Goal: Transaction & Acquisition: Purchase product/service

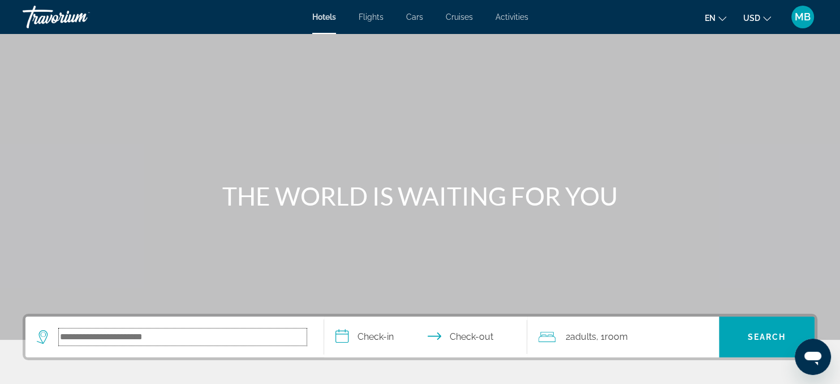
click at [124, 336] on input "Search hotel destination" at bounding box center [183, 336] width 248 height 17
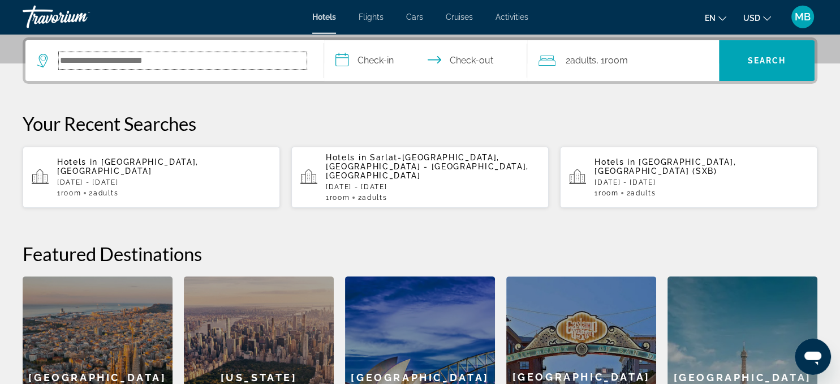
scroll to position [276, 0]
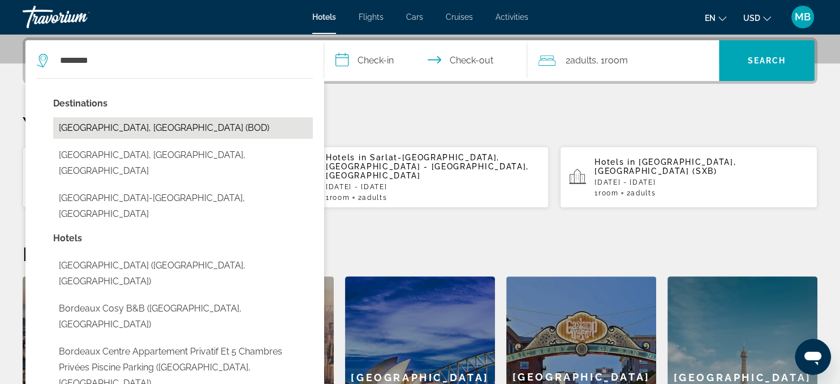
click at [121, 126] on button "[GEOGRAPHIC_DATA], [GEOGRAPHIC_DATA] (BOD)" at bounding box center [183, 128] width 260 height 22
type input "**********"
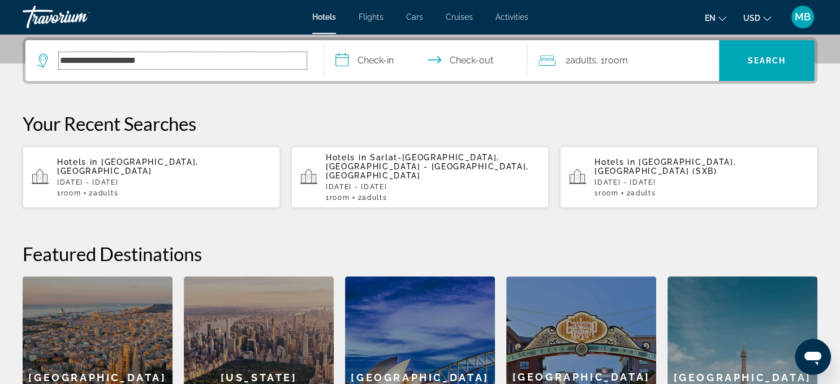
click at [274, 63] on input "**********" at bounding box center [183, 60] width 248 height 17
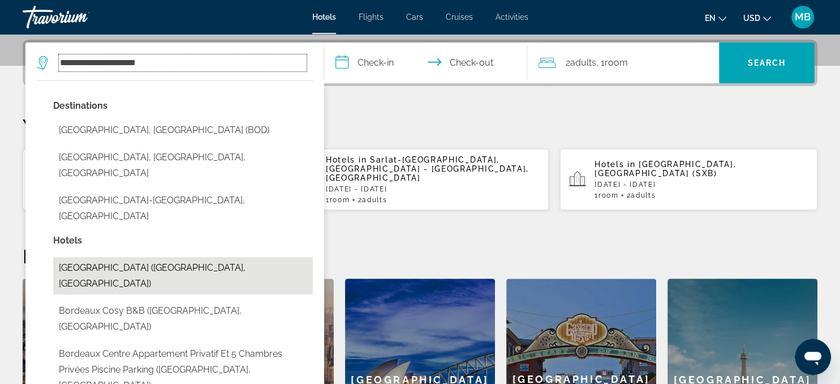
scroll to position [269, 0]
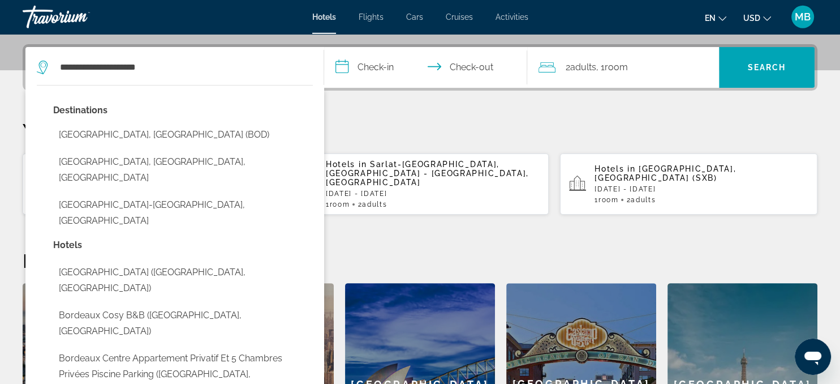
click at [400, 60] on input "**********" at bounding box center [428, 69] width 208 height 44
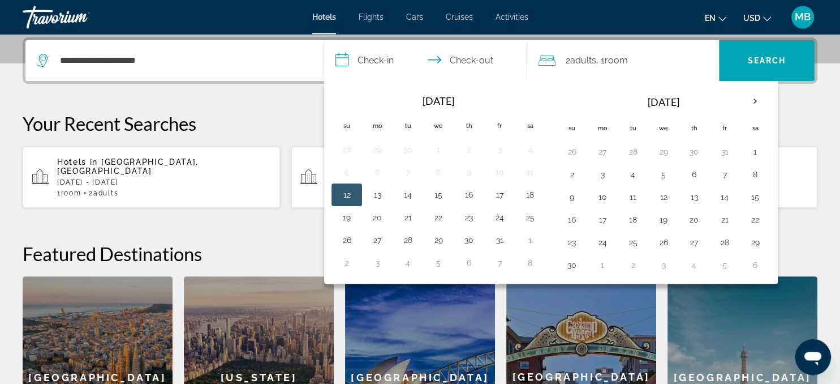
scroll to position [276, 0]
click at [527, 216] on button "25" at bounding box center [530, 217] width 18 height 16
click at [346, 236] on button "26" at bounding box center [347, 240] width 18 height 16
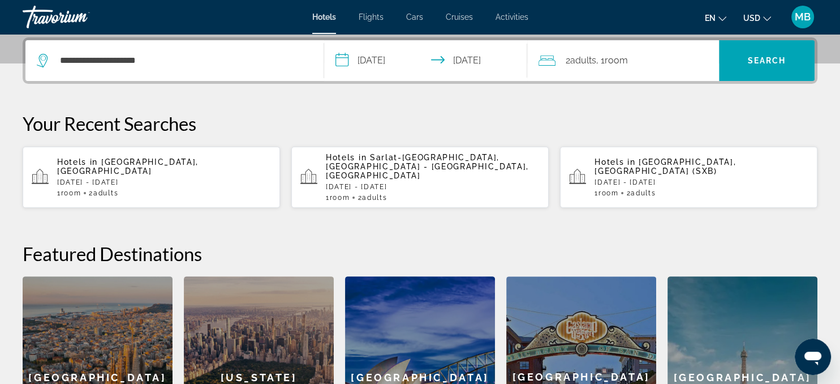
type input "**********"
click at [583, 65] on span "Adults" at bounding box center [583, 60] width 26 height 11
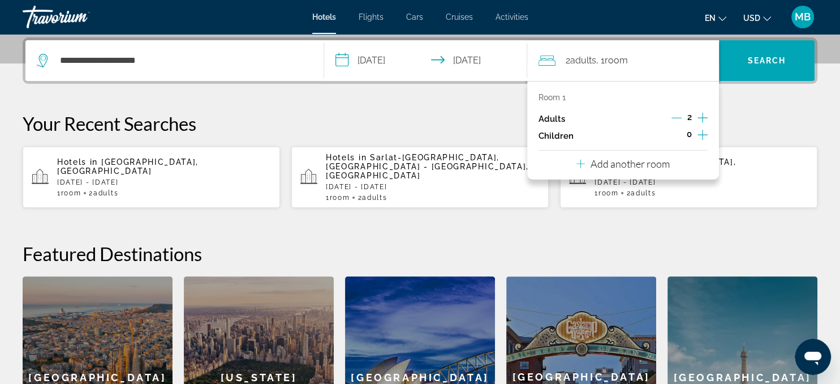
click at [703, 133] on icon "Increment children" at bounding box center [703, 135] width 10 height 14
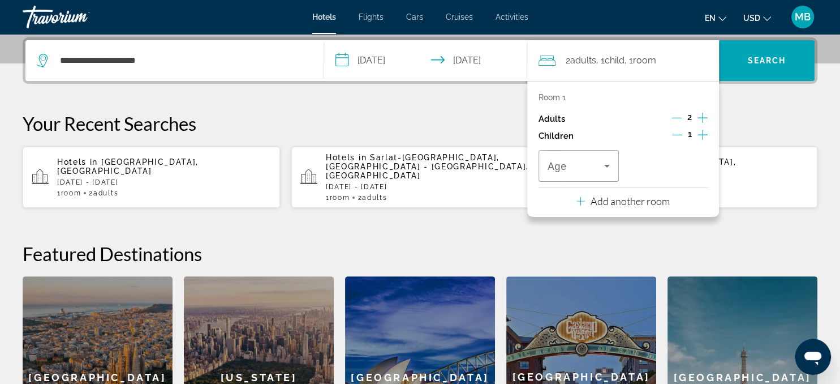
click at [703, 133] on icon "Increment children" at bounding box center [703, 135] width 10 height 14
click at [599, 167] on span "Travelers: 2 adults, 2 children" at bounding box center [576, 166] width 57 height 14
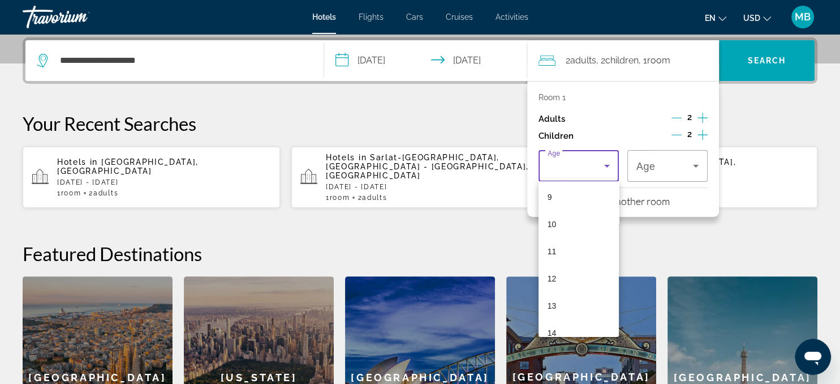
scroll to position [247, 0]
click at [562, 275] on mat-option "12" at bounding box center [579, 278] width 80 height 27
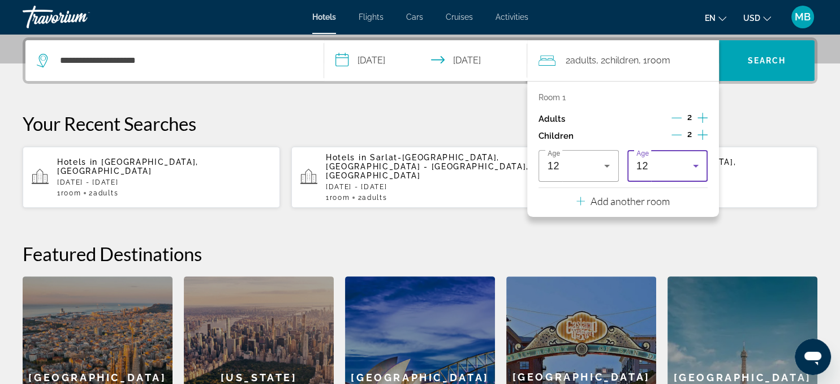
click at [673, 161] on div "12" at bounding box center [665, 166] width 57 height 14
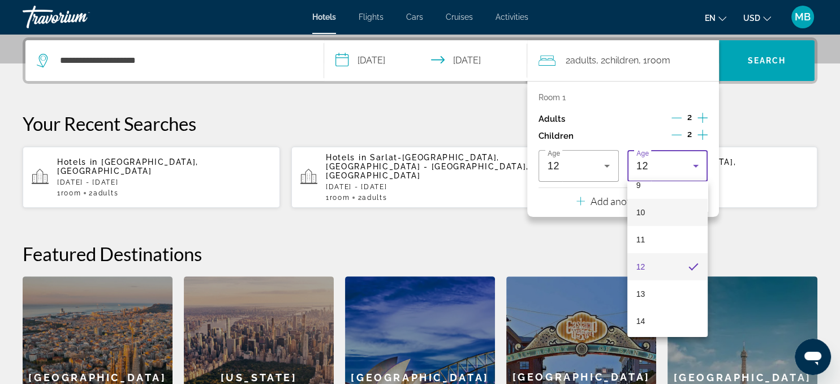
scroll to position [293, 0]
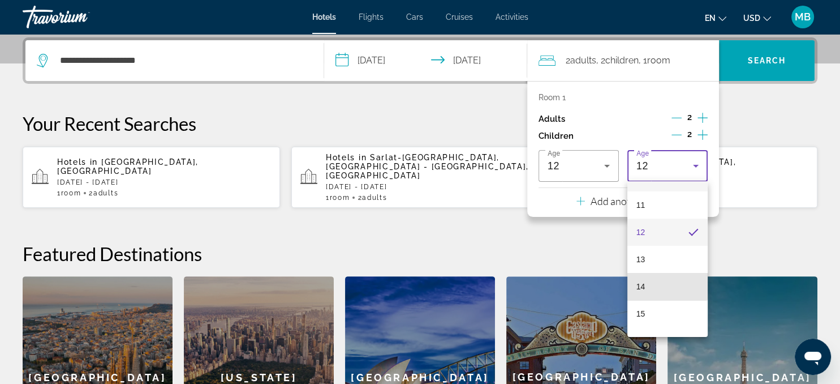
click at [658, 279] on mat-option "14" at bounding box center [668, 286] width 80 height 27
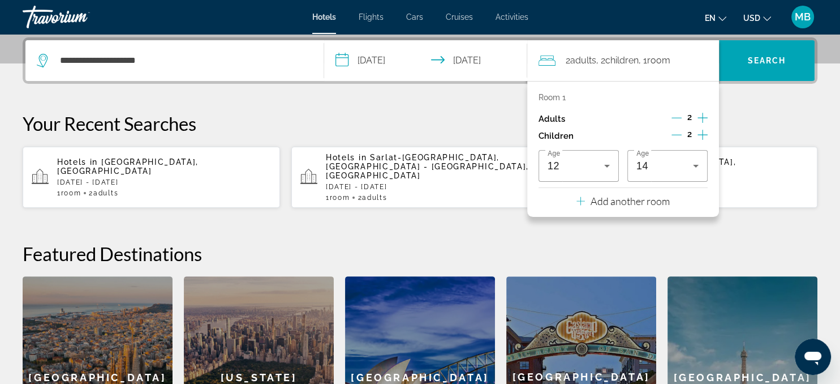
click at [762, 100] on div "**********" at bounding box center [420, 257] width 840 height 440
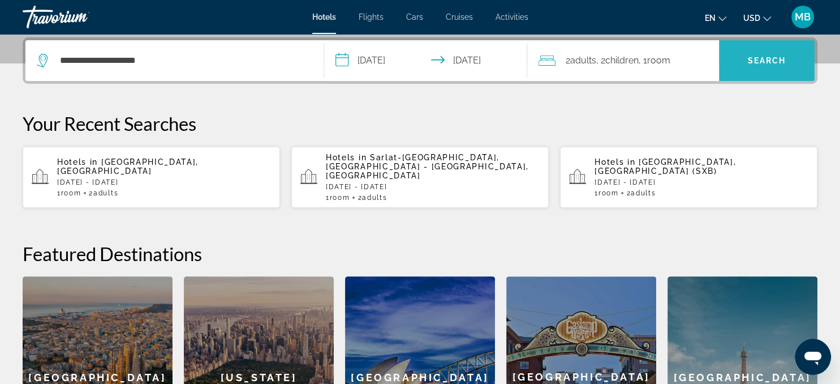
click at [757, 59] on span "Search" at bounding box center [767, 60] width 38 height 9
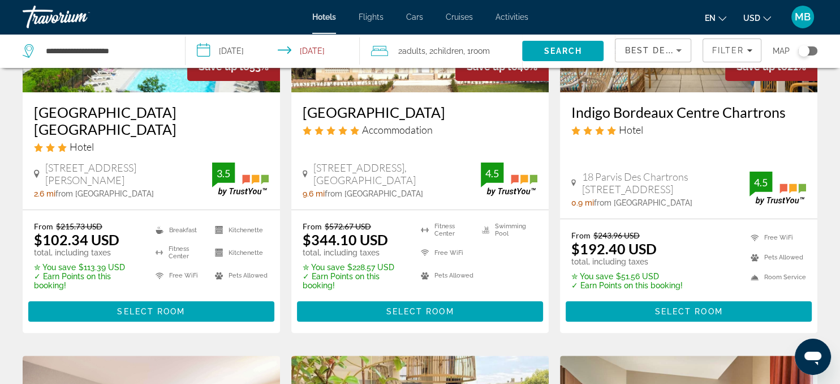
scroll to position [113, 0]
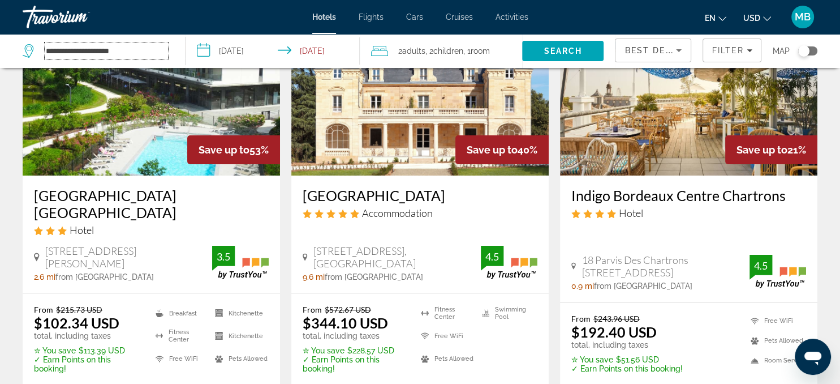
click at [147, 53] on input "**********" at bounding box center [106, 50] width 123 height 17
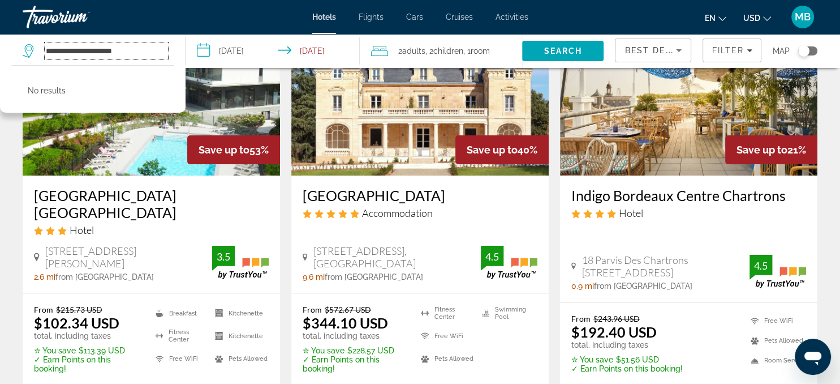
type input "**********"
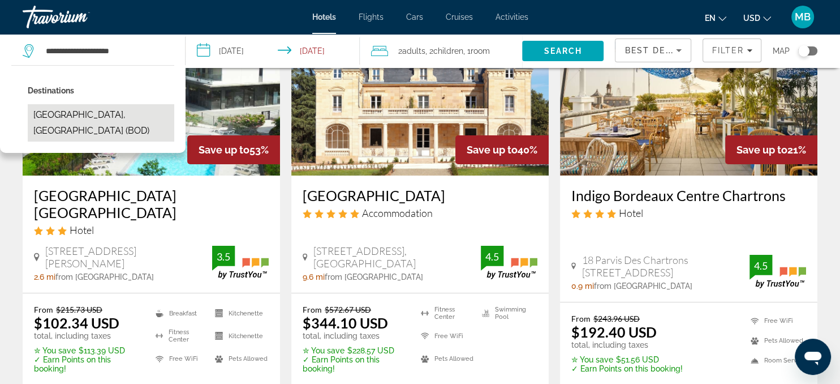
click at [80, 109] on button "[GEOGRAPHIC_DATA], [GEOGRAPHIC_DATA] (BOD)" at bounding box center [101, 122] width 147 height 37
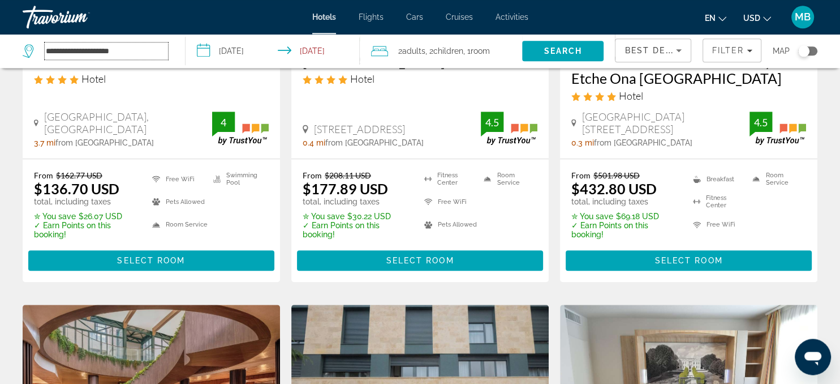
scroll to position [0, 0]
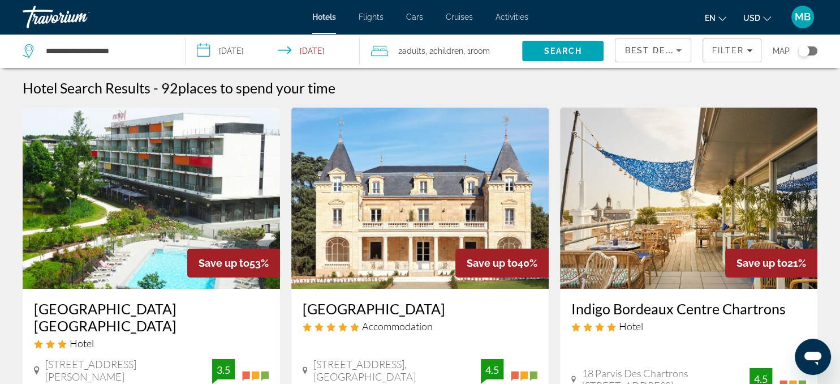
click at [814, 51] on div "Toggle map" at bounding box center [807, 50] width 19 height 9
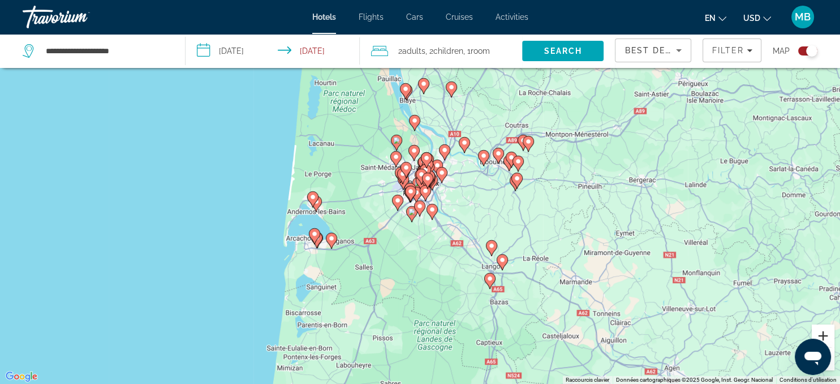
click at [824, 334] on button "Zoom avant" at bounding box center [823, 335] width 23 height 23
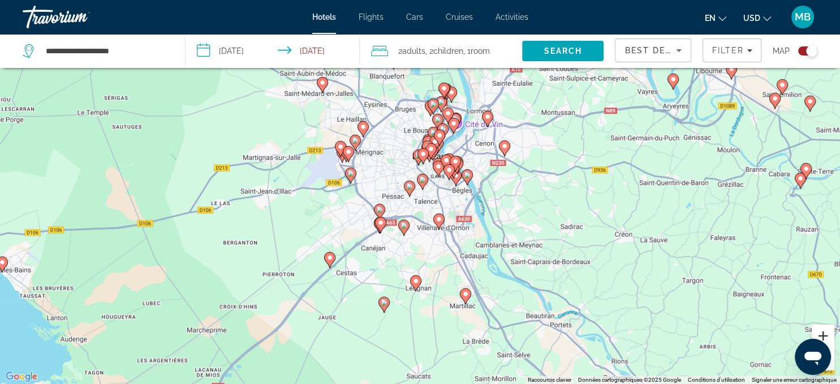
click at [824, 334] on button "Zoom avant" at bounding box center [823, 335] width 23 height 23
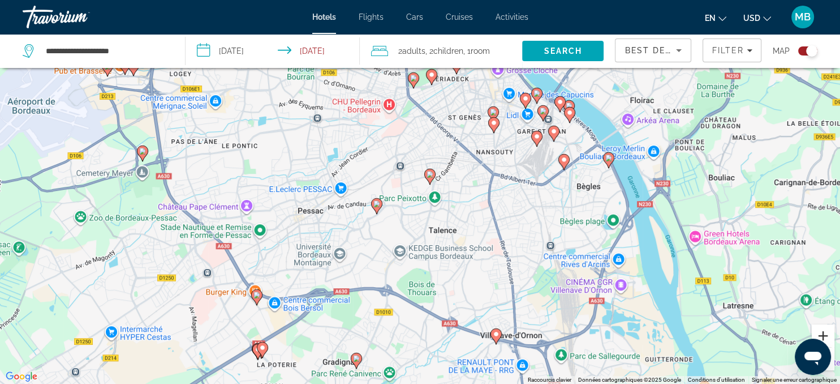
click at [824, 334] on button "Zoom avant" at bounding box center [823, 335] width 23 height 23
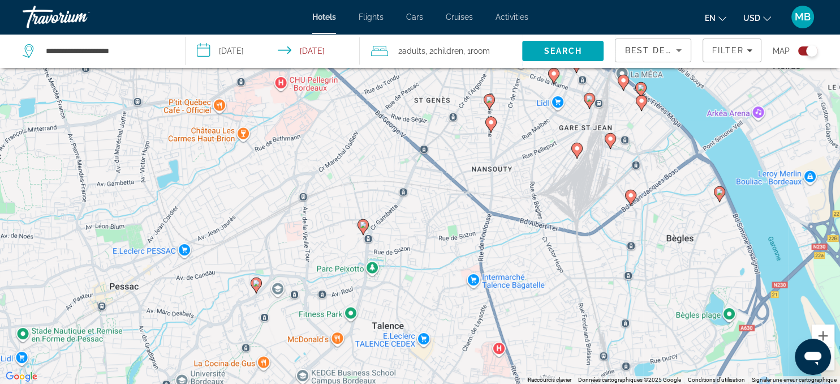
drag, startPoint x: 688, startPoint y: 141, endPoint x: 576, endPoint y: 219, distance: 135.8
click at [576, 219] on div "Pour activer le glissement avec le clavier, appuyez sur Alt+Entrée. Une fois ce…" at bounding box center [420, 192] width 840 height 384
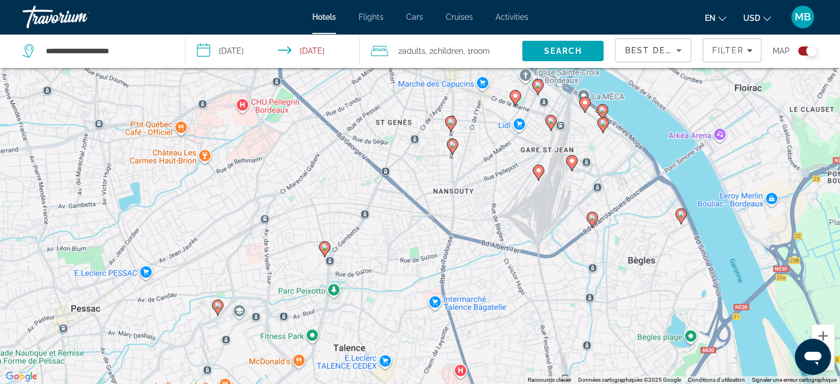
click at [573, 160] on image "Main content" at bounding box center [572, 160] width 7 height 7
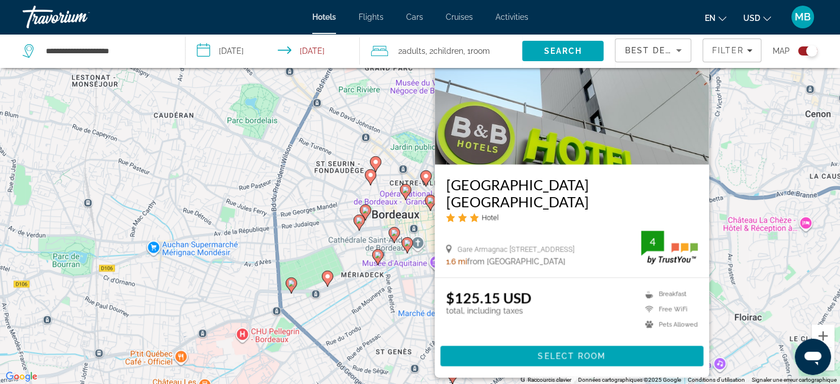
click at [413, 299] on div "Pour activer le glissement avec le clavier, appuyez sur Alt+Entrée. Une fois ce…" at bounding box center [420, 192] width 840 height 384
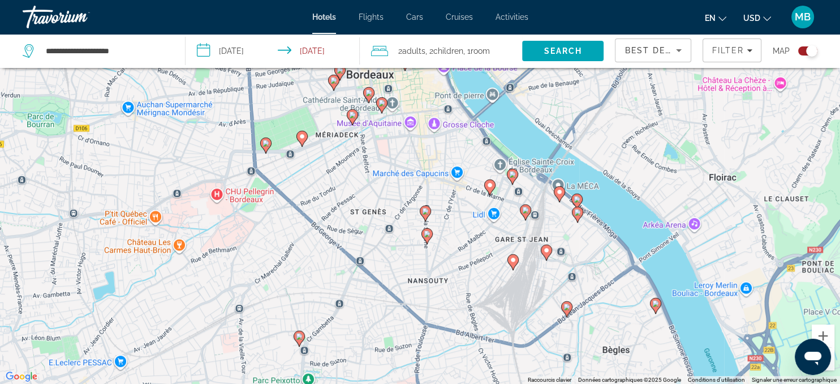
drag, startPoint x: 513, startPoint y: 363, endPoint x: 485, endPoint y: 213, distance: 152.5
click at [485, 213] on div "Pour activer le glissement avec le clavier, appuyez sur Alt+Entrée. Une fois ce…" at bounding box center [420, 192] width 840 height 384
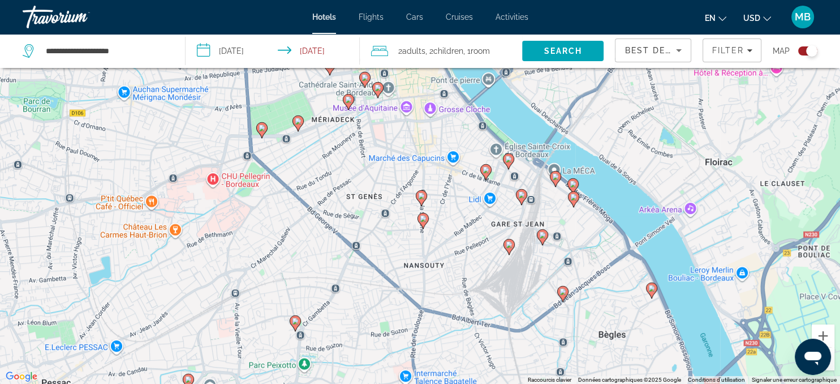
click at [510, 246] on image "Main content" at bounding box center [509, 244] width 7 height 7
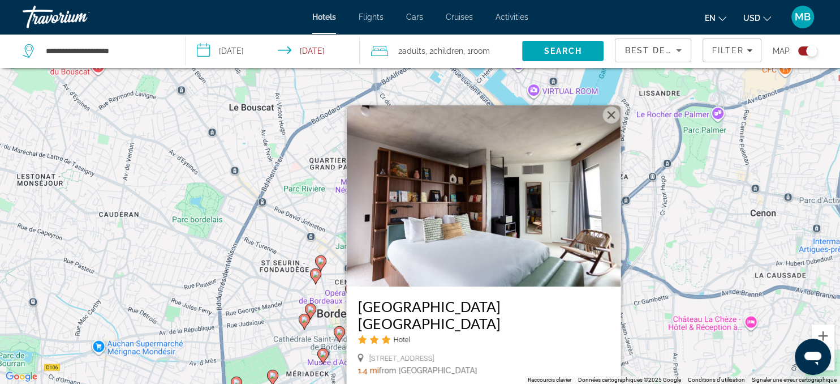
drag, startPoint x: 311, startPoint y: 232, endPoint x: 286, endPoint y: 347, distance: 118.1
click at [286, 347] on div "Pour activer le glissement avec le clavier, appuyez sur Alt+Entrée. Une fois ce…" at bounding box center [420, 192] width 840 height 384
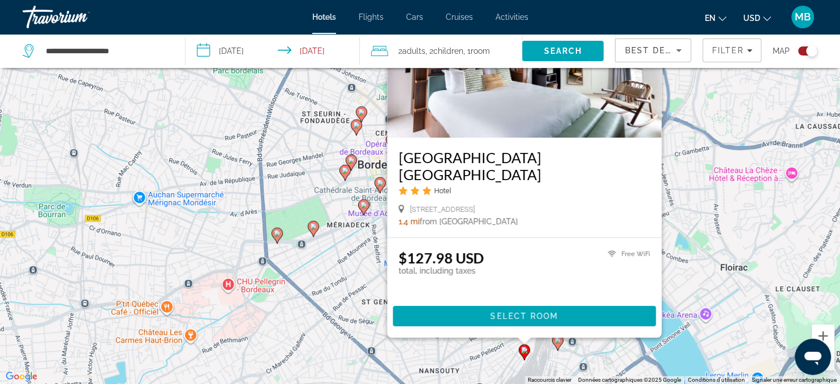
drag, startPoint x: 307, startPoint y: 323, endPoint x: 345, endPoint y: 175, distance: 152.6
click at [345, 175] on gmp-advanced-marker "Main content" at bounding box center [345, 172] width 11 height 17
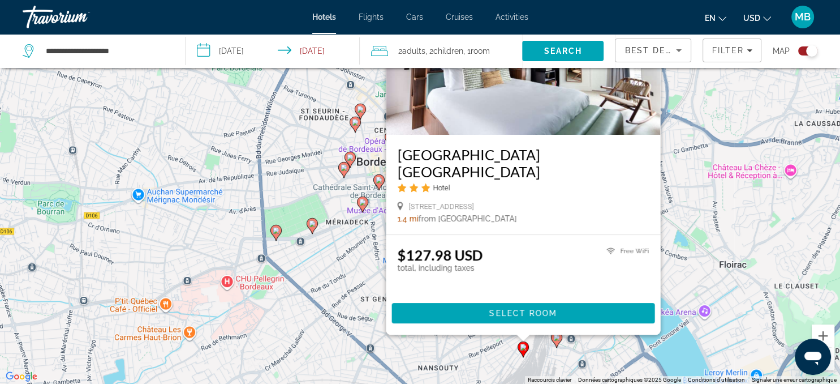
click at [352, 259] on div "Pour activer le glissement avec le clavier, appuyez sur Alt+Entrée. Une fois ce…" at bounding box center [420, 192] width 840 height 384
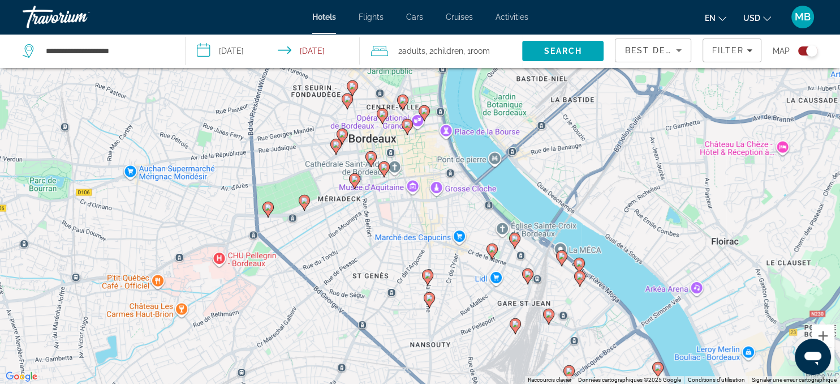
drag, startPoint x: 578, startPoint y: 341, endPoint x: 557, endPoint y: 248, distance: 95.8
click at [557, 248] on div "Pour activer le glissement avec le clavier, appuyez sur Alt+Entrée. Une fois ce…" at bounding box center [420, 192] width 840 height 384
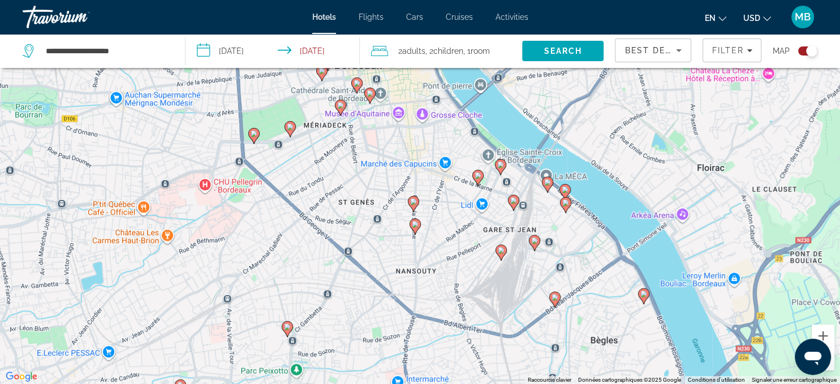
click at [515, 205] on icon "Main content" at bounding box center [513, 202] width 10 height 15
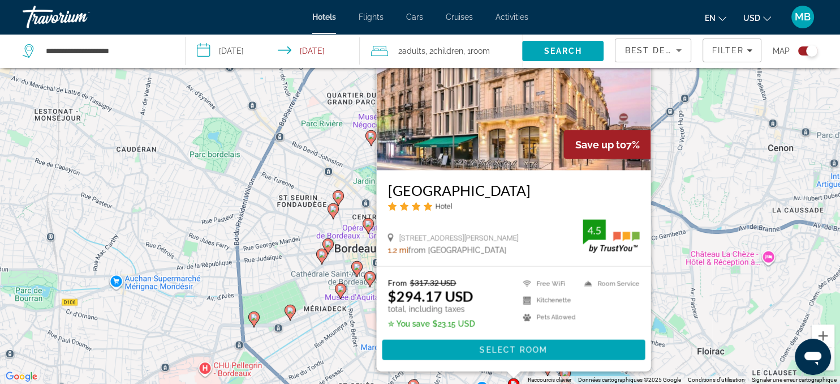
click at [333, 332] on div "Pour activer le glissement avec le clavier, appuyez sur Alt+Entrée. Une fois ce…" at bounding box center [420, 192] width 840 height 384
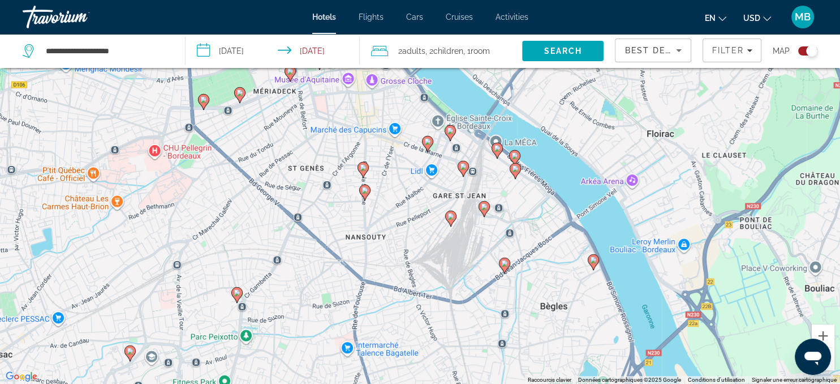
drag, startPoint x: 413, startPoint y: 357, endPoint x: 362, endPoint y: 135, distance: 227.7
click at [362, 135] on div "Pour activer le glissement avec le clavier, appuyez sur Alt+Entrée. Une fois ce…" at bounding box center [420, 192] width 840 height 384
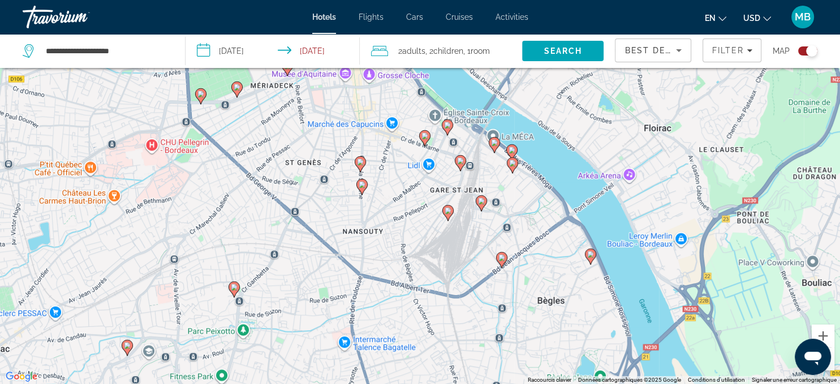
click at [513, 162] on image "Main content" at bounding box center [512, 163] width 7 height 7
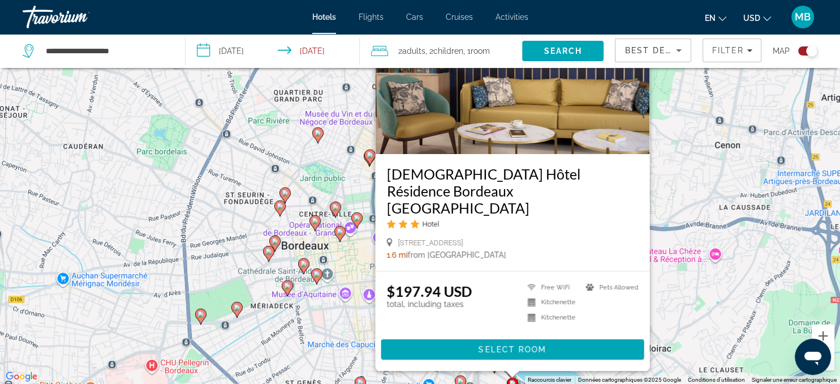
click at [375, 311] on div "Pour activer le glissement avec le clavier, appuyez sur Alt+Entrée. Une fois ce…" at bounding box center [420, 192] width 840 height 384
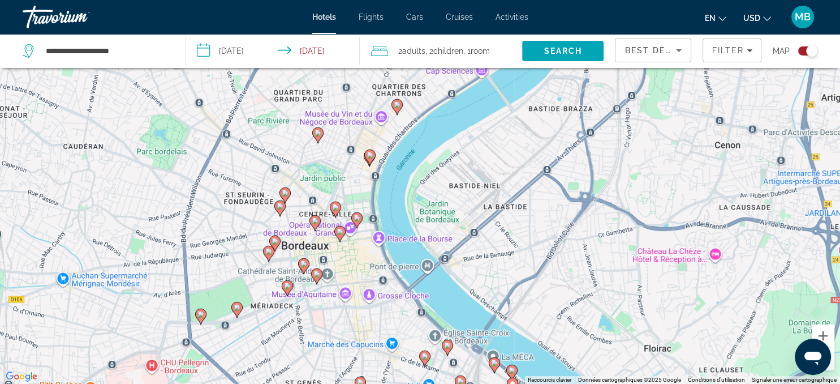
click at [491, 368] on gmp-advanced-marker "Main content" at bounding box center [494, 365] width 11 height 17
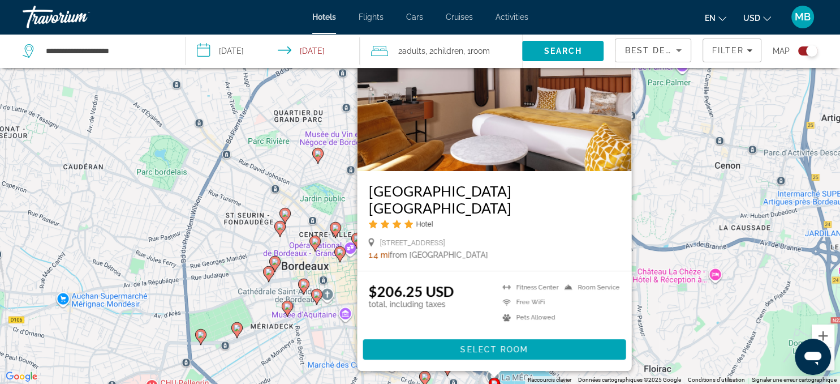
click at [491, 368] on div "$206.25 USD total, including taxes [GEOGRAPHIC_DATA] Free WiFi Pets Allowed Roo…" at bounding box center [494, 321] width 274 height 100
click at [327, 364] on div "Pour activer le glissement avec le clavier, appuyez sur Alt+Entrée. Une fois ce…" at bounding box center [420, 192] width 840 height 384
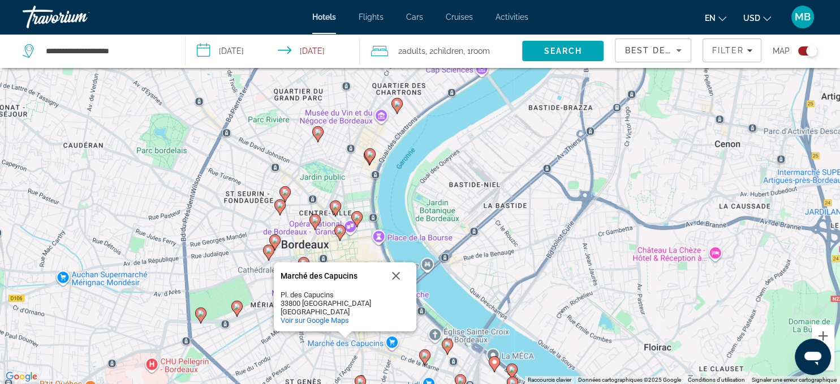
click at [446, 343] on image "Main content" at bounding box center [447, 344] width 7 height 7
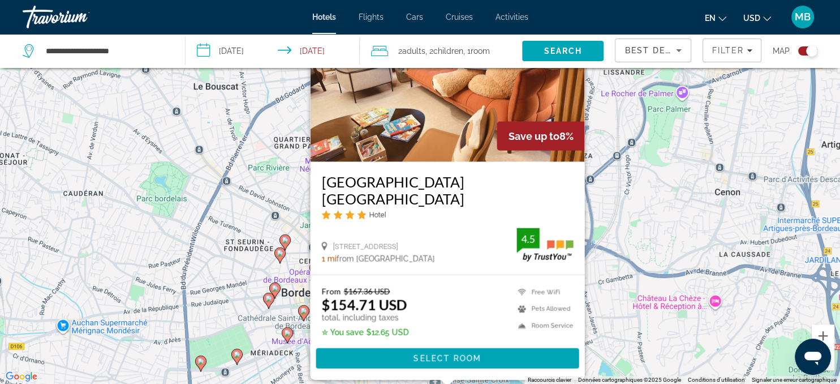
click at [230, 295] on div "Pour activer le glissement avec le clavier, appuyez sur Alt+Entrée. Une fois ce…" at bounding box center [420, 192] width 840 height 384
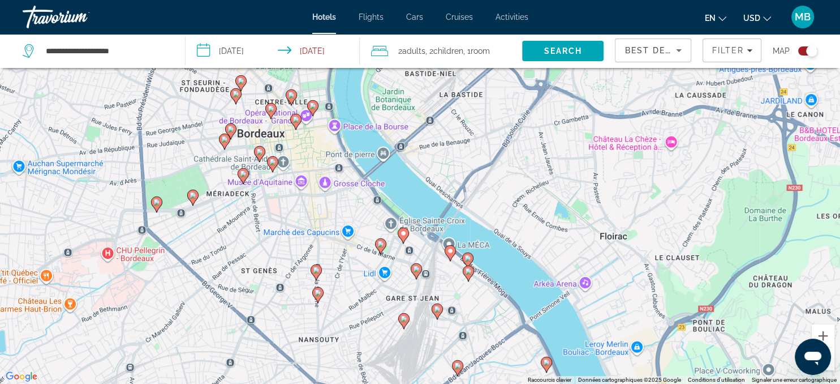
drag, startPoint x: 391, startPoint y: 361, endPoint x: 346, endPoint y: 200, distance: 167.0
click at [346, 200] on div "Pour activer le glissement avec le clavier, appuyez sur Alt+Entrée. Une fois ce…" at bounding box center [420, 192] width 840 height 384
click at [382, 246] on image "Main content" at bounding box center [380, 243] width 7 height 7
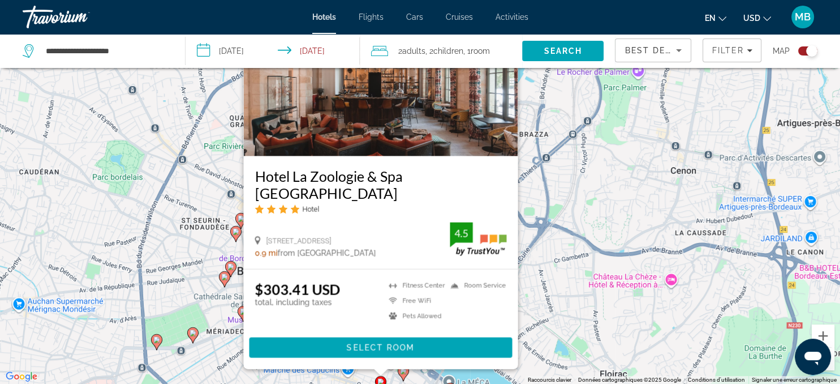
click at [227, 359] on div "Pour activer le glissement avec le clavier, appuyez sur Alt+Entrée. Une fois ce…" at bounding box center [420, 192] width 840 height 384
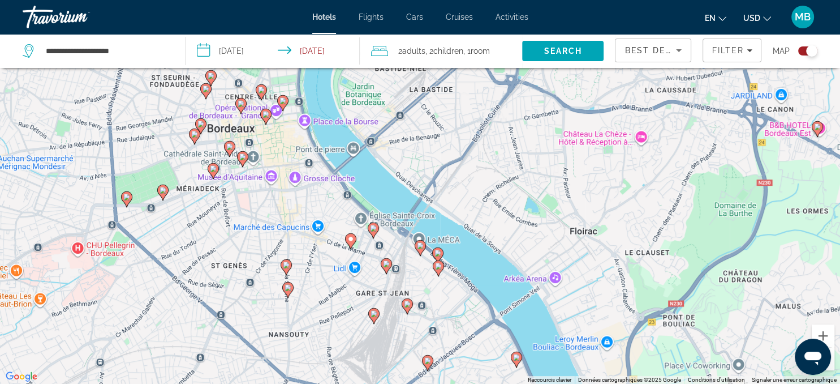
drag, startPoint x: 313, startPoint y: 356, endPoint x: 282, endPoint y: 208, distance: 150.9
click at [282, 208] on div "Pour activer le glissement avec le clavier, appuyez sur Alt+Entrée. Une fois ce…" at bounding box center [420, 192] width 840 height 384
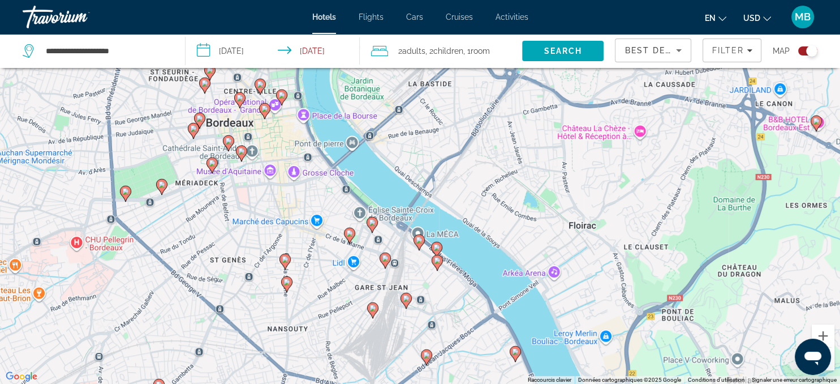
click at [372, 311] on image "Main content" at bounding box center [373, 307] width 7 height 7
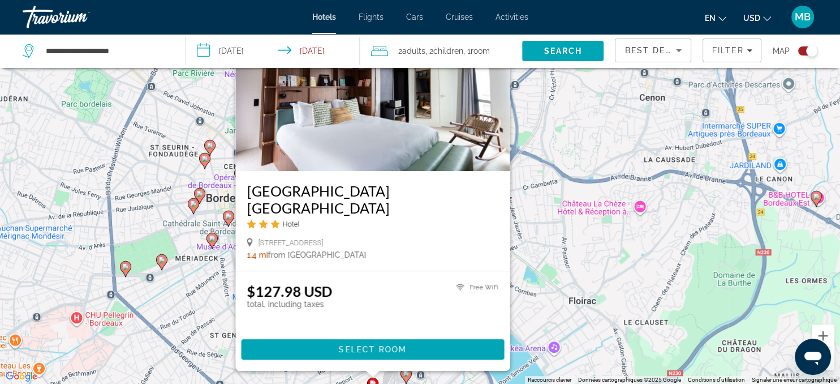
click at [219, 335] on div "Pour activer le glissement avec le clavier, appuyez sur Alt+Entrée. Une fois ce…" at bounding box center [420, 192] width 840 height 384
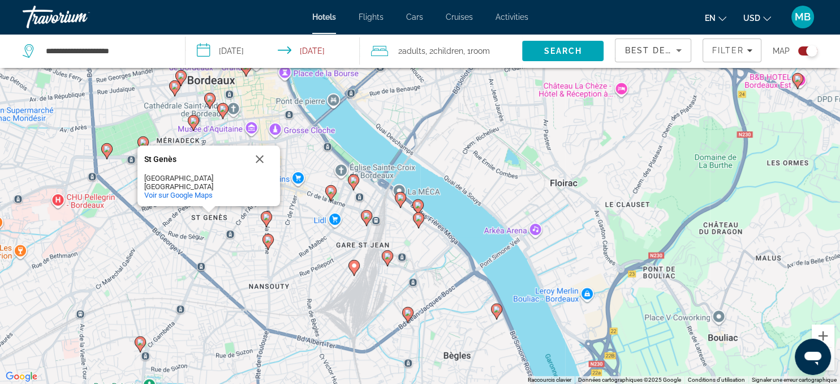
drag, startPoint x: 456, startPoint y: 316, endPoint x: 430, endPoint y: 177, distance: 141.6
click at [430, 177] on div "Pour activer le glissement avec le clavier, appuyez sur Alt+Entrée. Une fois ce…" at bounding box center [420, 192] width 840 height 384
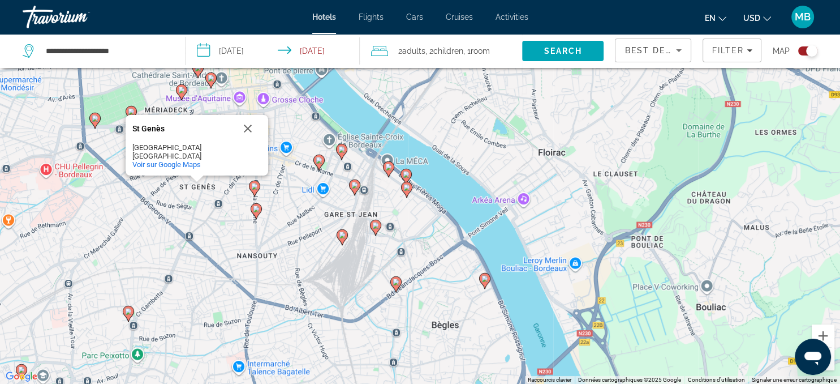
click at [376, 226] on image "Main content" at bounding box center [375, 225] width 7 height 7
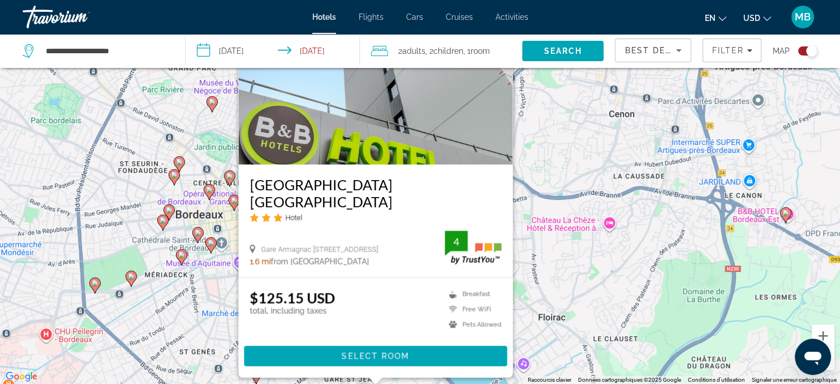
click at [390, 151] on img "Main content" at bounding box center [375, 74] width 274 height 181
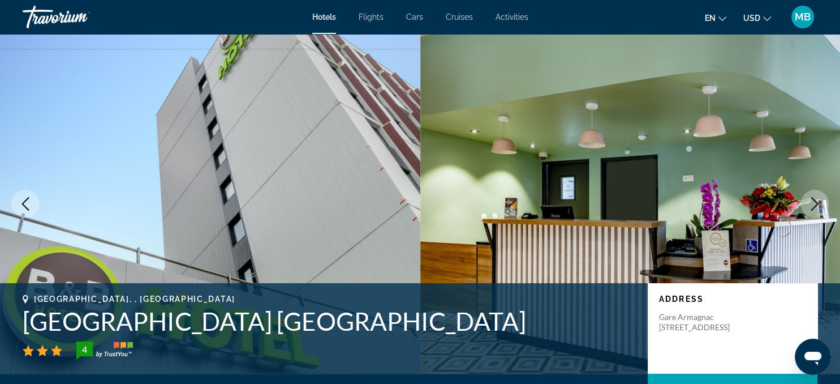
click at [814, 202] on icon "Next image" at bounding box center [815, 204] width 14 height 14
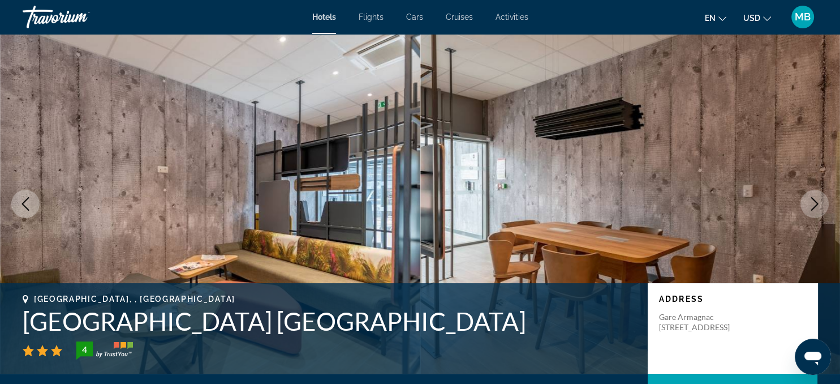
click at [814, 202] on icon "Next image" at bounding box center [815, 204] width 14 height 14
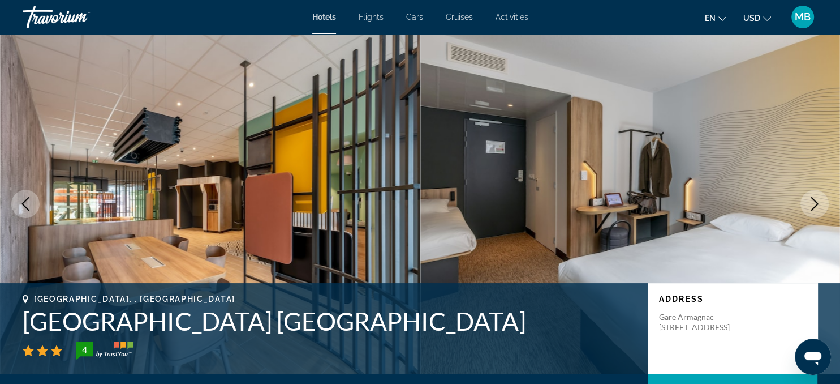
click at [814, 202] on icon "Next image" at bounding box center [815, 204] width 14 height 14
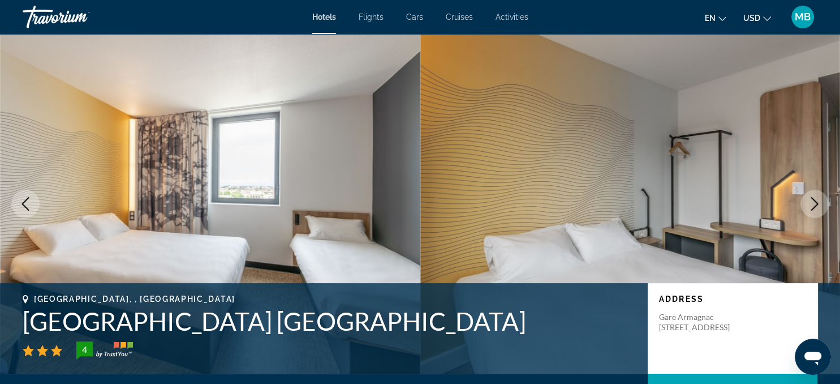
click at [814, 202] on icon "Next image" at bounding box center [815, 204] width 14 height 14
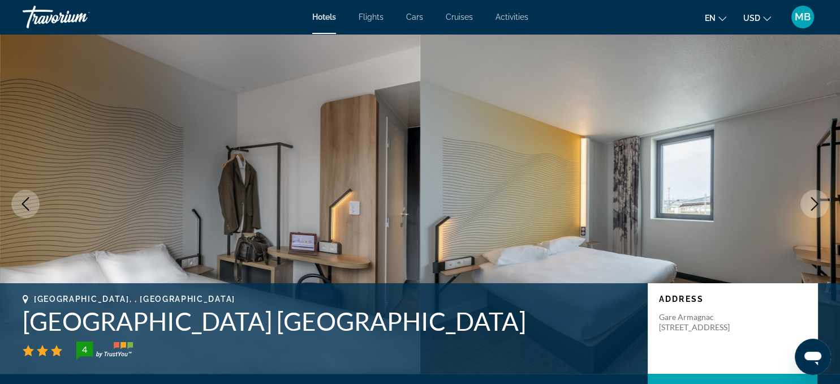
click at [814, 202] on icon "Next image" at bounding box center [815, 204] width 14 height 14
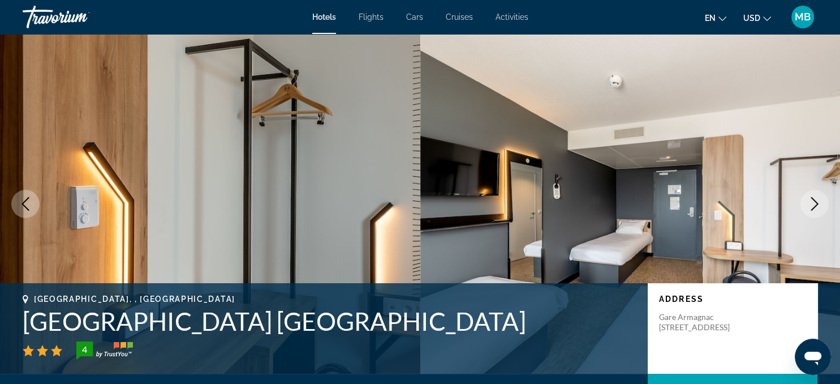
click at [814, 202] on icon "Next image" at bounding box center [815, 204] width 14 height 14
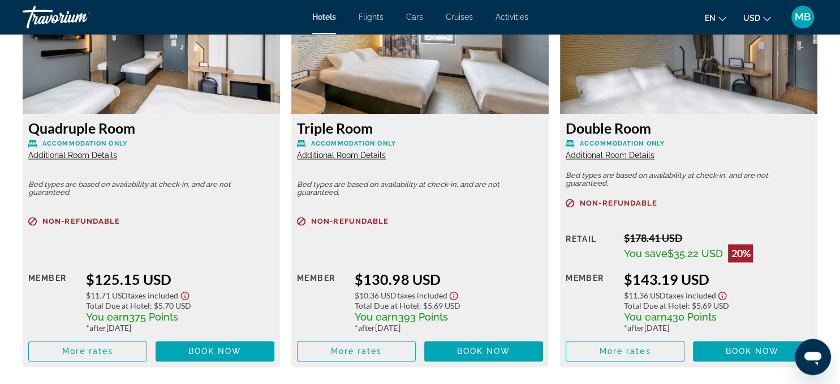
scroll to position [1653, 0]
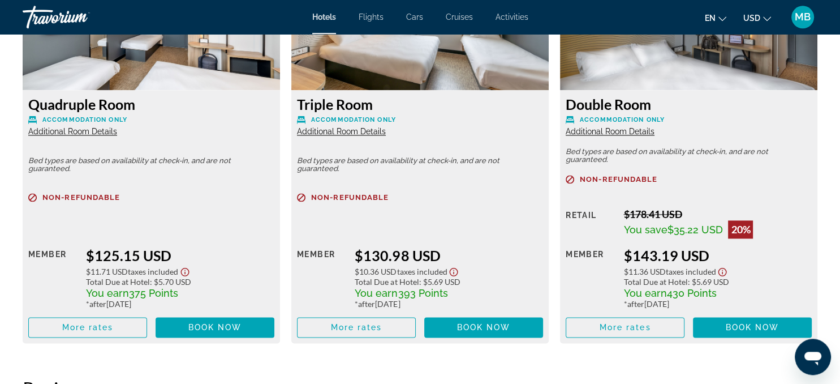
click at [724, 14] on mat-icon "Change language" at bounding box center [723, 17] width 8 height 8
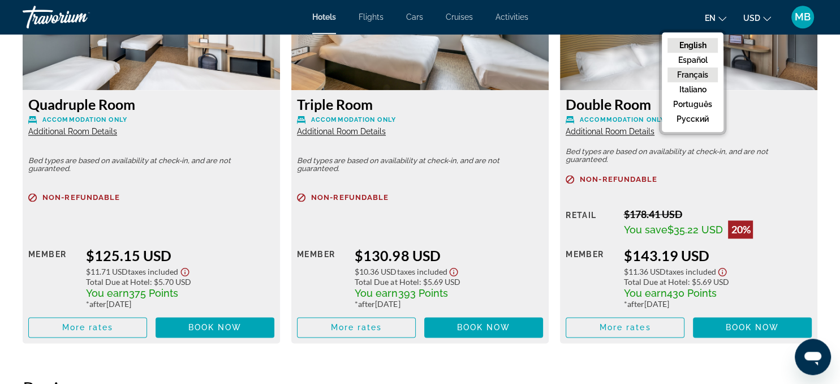
click at [700, 72] on button "Français" at bounding box center [693, 74] width 50 height 15
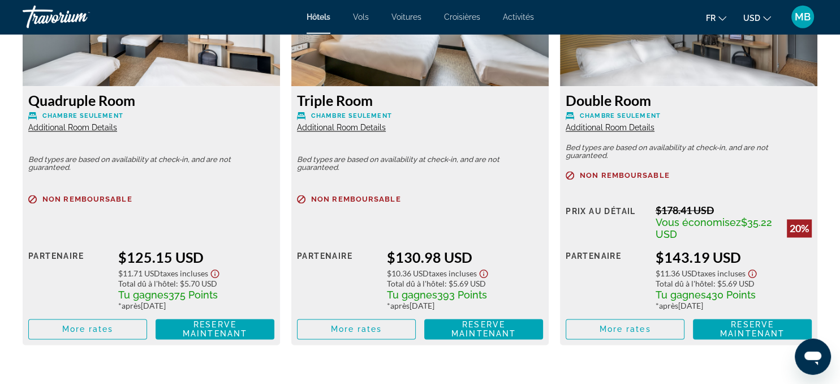
scroll to position [1659, 0]
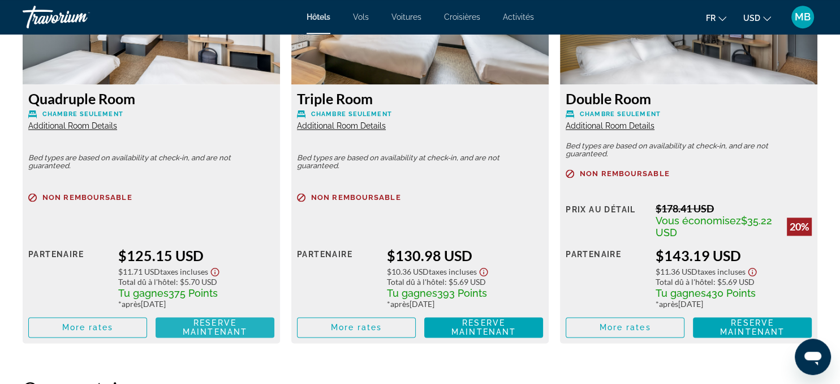
click at [200, 320] on span "Reserve maintenant" at bounding box center [215, 327] width 65 height 18
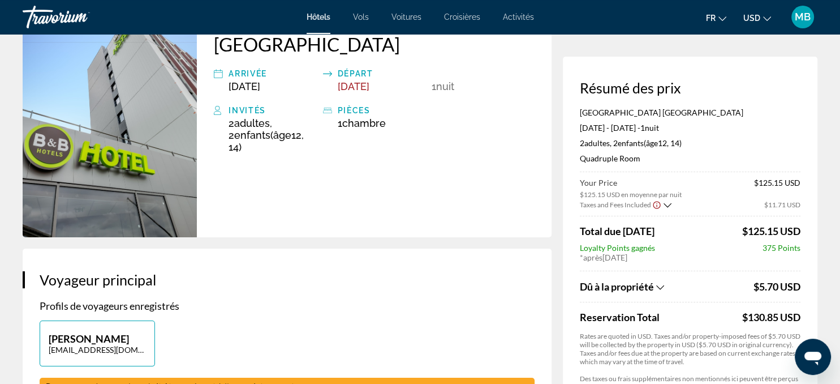
scroll to position [115, 0]
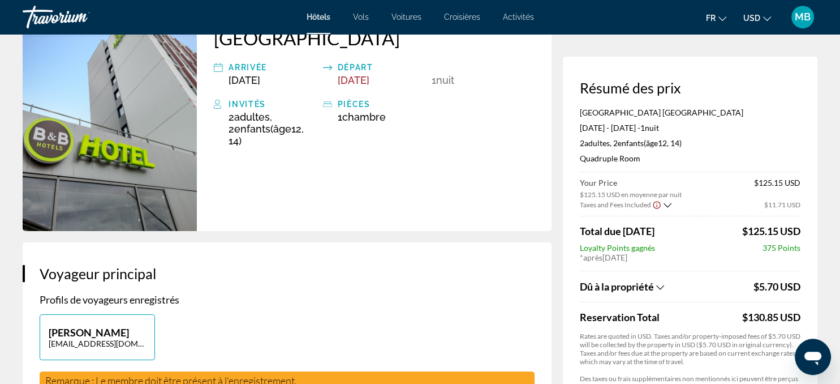
click at [662, 285] on icon "Show Taxes and Fees breakdown" at bounding box center [660, 287] width 8 height 10
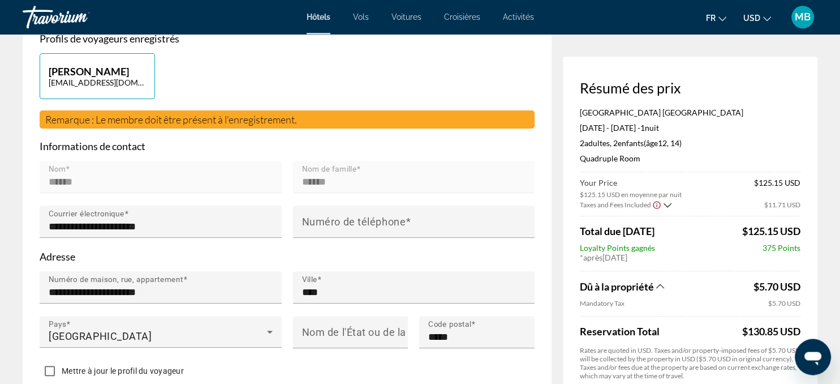
scroll to position [377, 0]
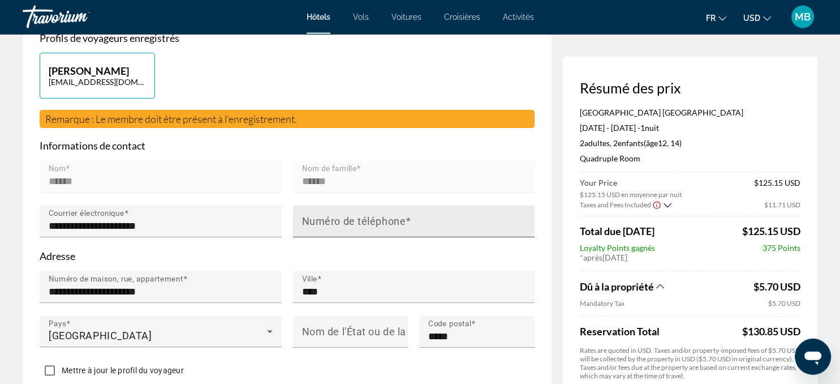
click at [366, 230] on input "Numéro de téléphone" at bounding box center [417, 226] width 231 height 14
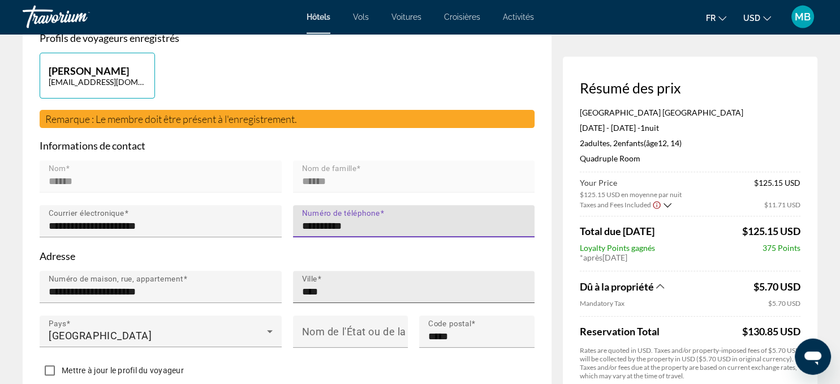
type input "**********"
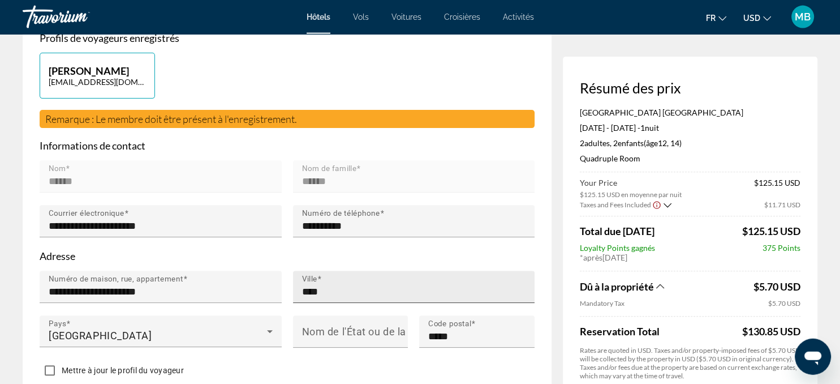
click at [360, 278] on div "Ville ****" at bounding box center [417, 286] width 231 height 32
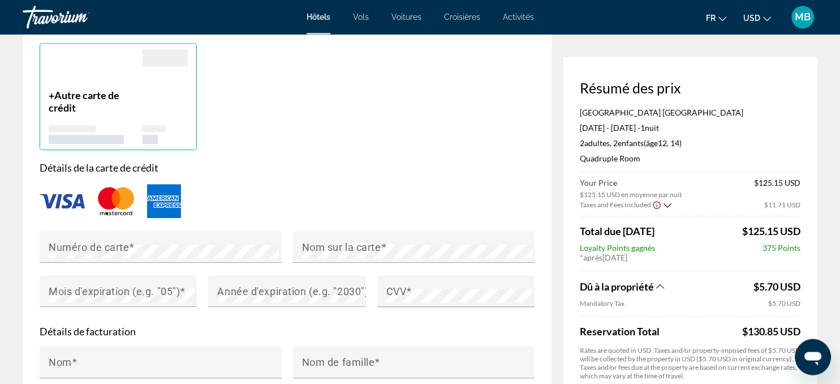
scroll to position [955, 0]
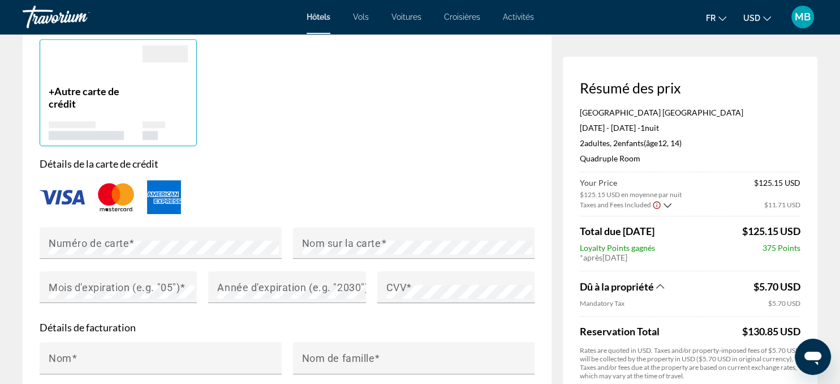
click at [72, 191] on img "Main content" at bounding box center [62, 197] width 45 height 15
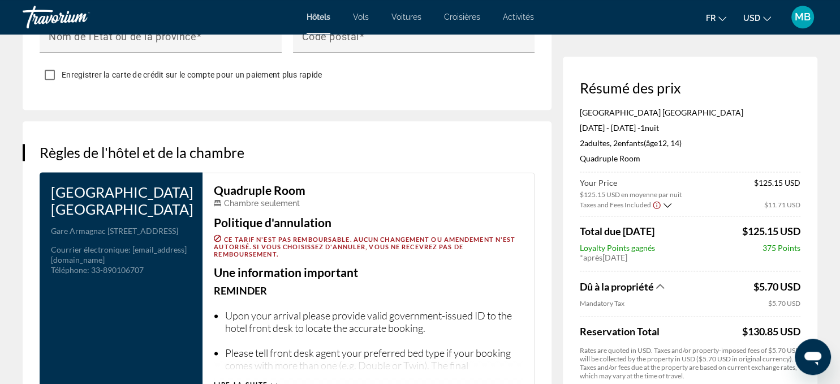
scroll to position [1491, 0]
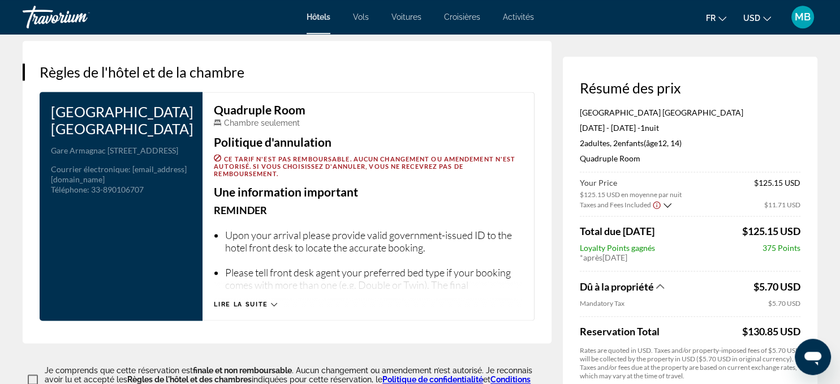
click at [270, 300] on div "Lire la suite" at bounding box center [245, 303] width 63 height 7
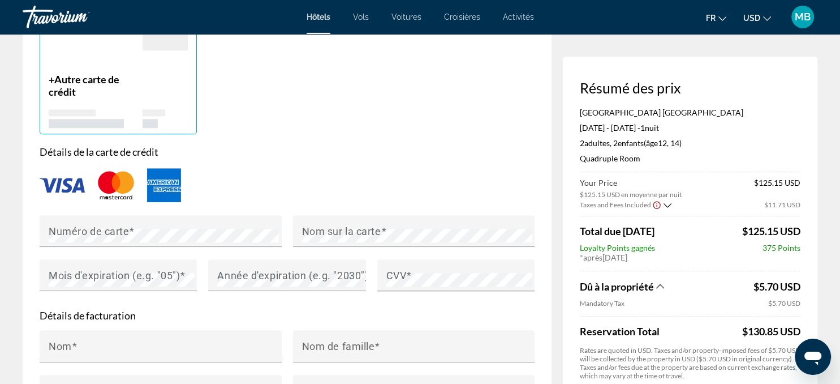
scroll to position [962, 0]
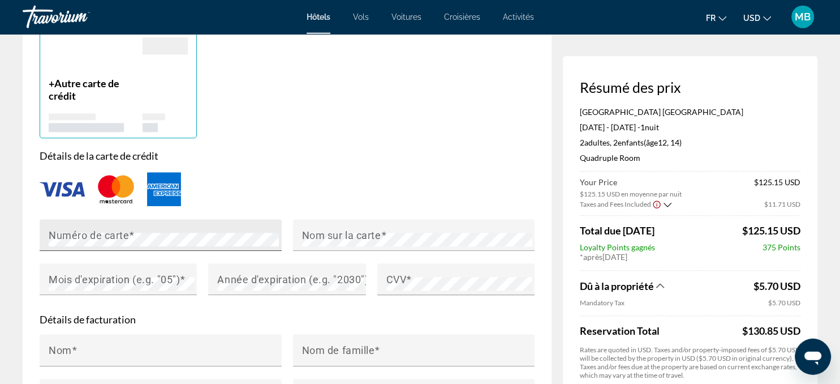
click at [98, 238] on mat-label "Numéro de carte" at bounding box center [89, 235] width 80 height 12
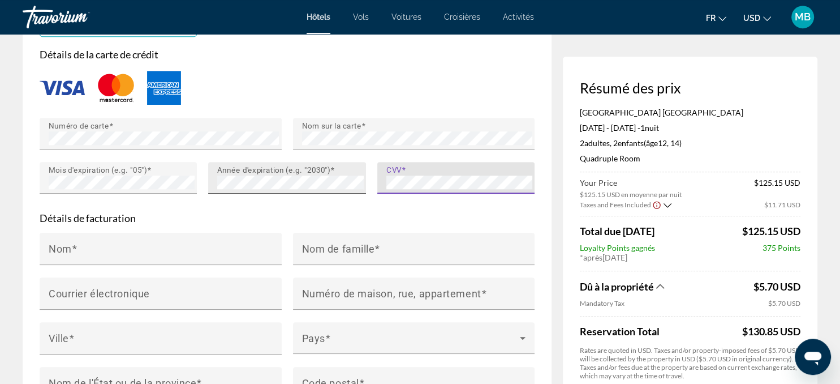
scroll to position [1064, 0]
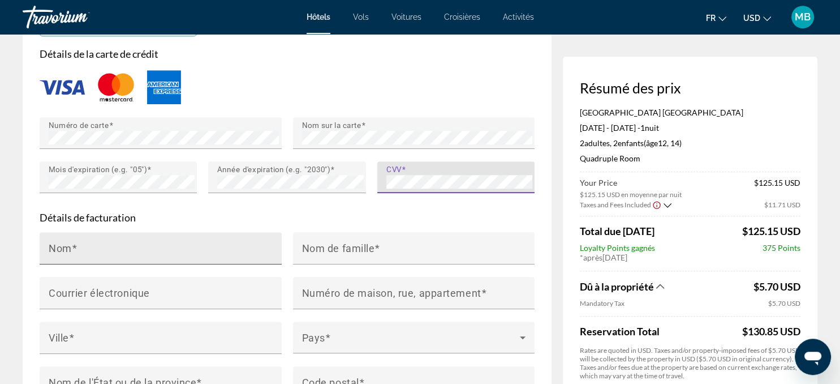
click at [62, 243] on mat-label "Nom" at bounding box center [60, 248] width 23 height 12
click at [62, 246] on input "Nom" at bounding box center [164, 253] width 231 height 14
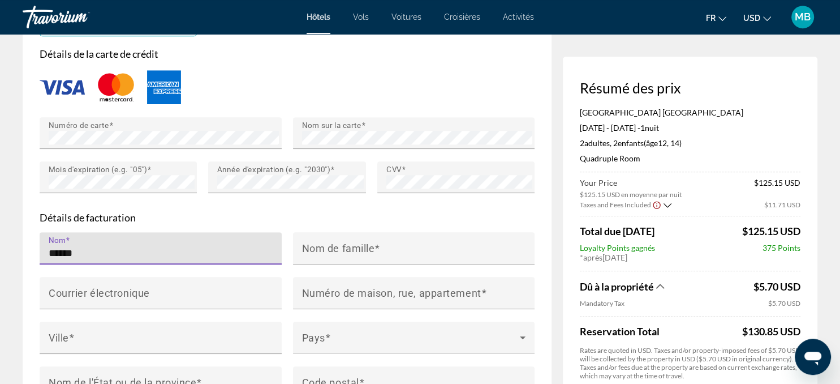
type input "******"
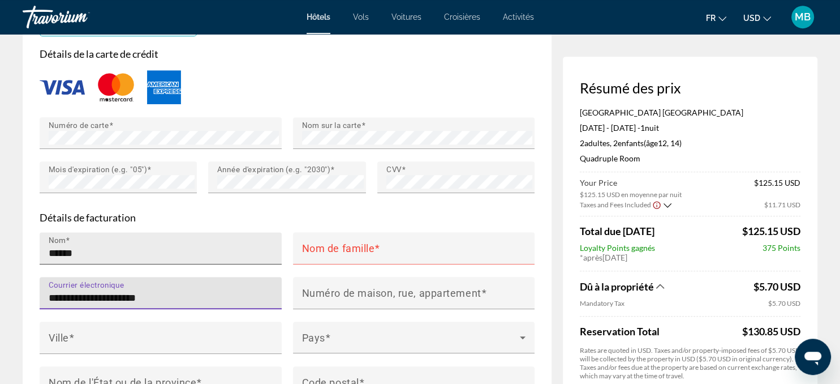
type input "**********"
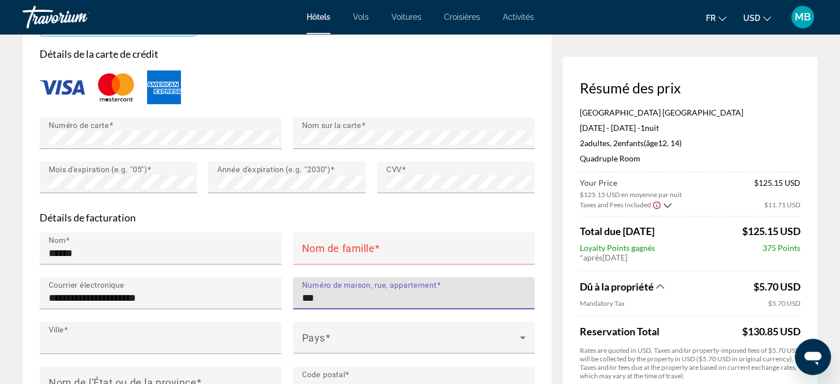
type input "**********"
type input "****"
type input "*****"
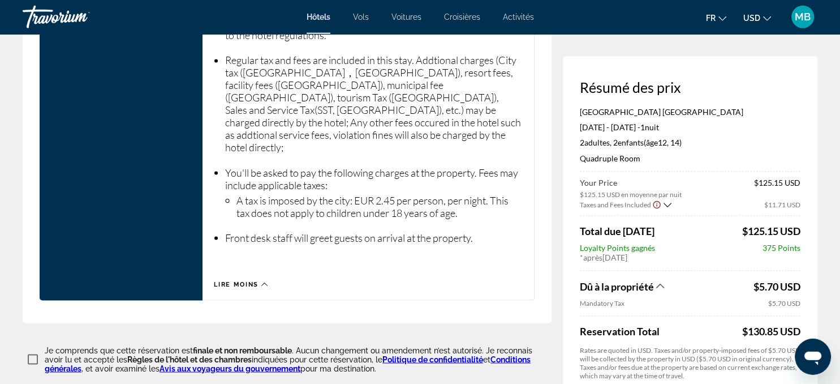
scroll to position [2008, 0]
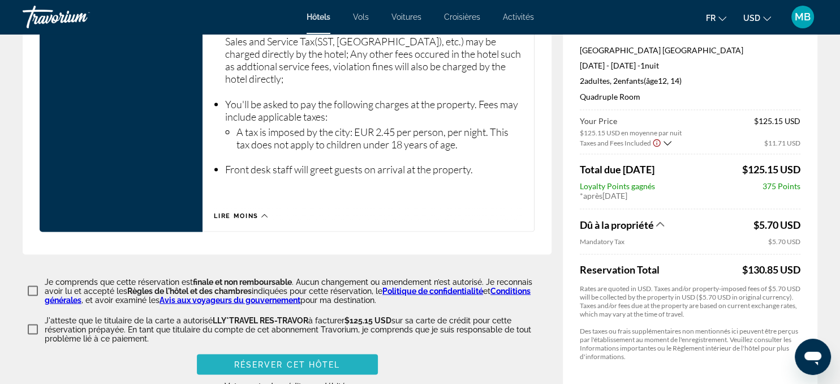
click at [270, 359] on span "Réserver cet hôtel" at bounding box center [287, 363] width 106 height 9
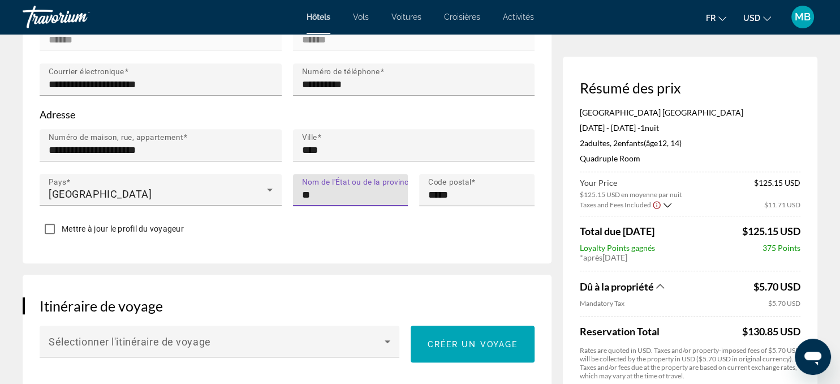
type input "*"
type input "*********"
click at [447, 335] on span "Main content" at bounding box center [473, 343] width 124 height 27
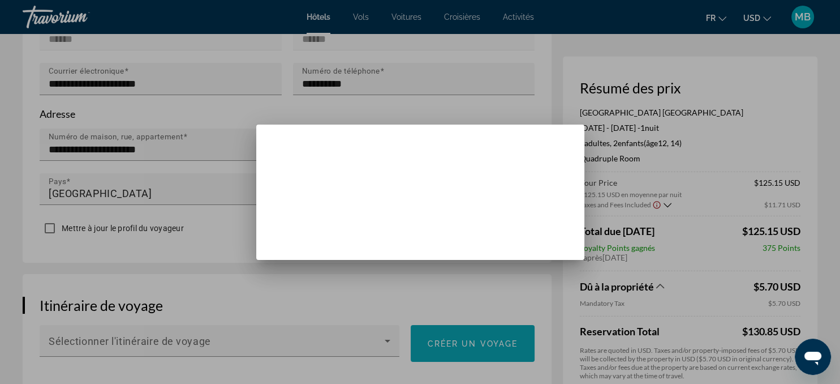
scroll to position [0, 0]
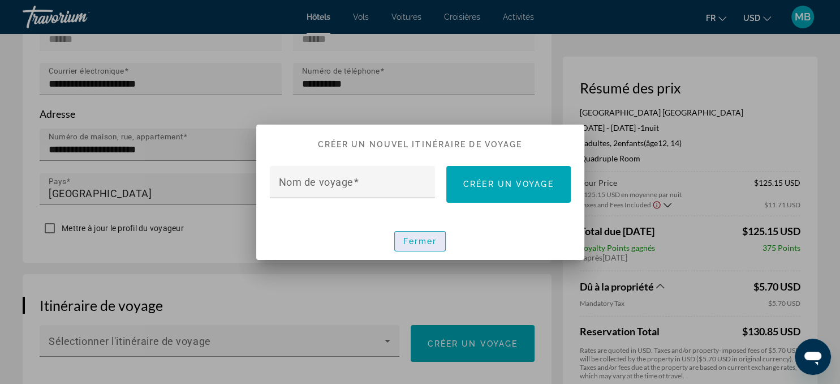
click at [422, 240] on span "Fermer" at bounding box center [420, 241] width 34 height 9
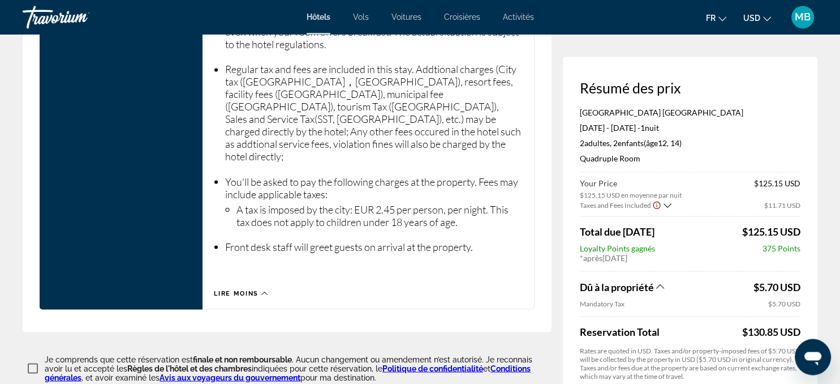
scroll to position [2008, 0]
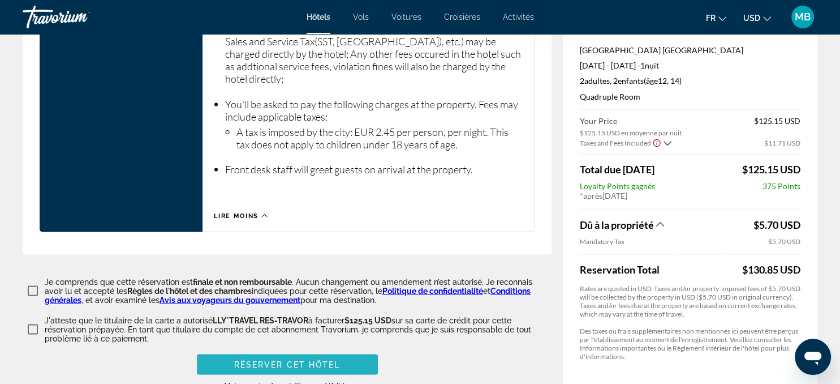
click at [295, 359] on span "Réserver cet hôtel" at bounding box center [287, 363] width 106 height 9
type input "******"
click at [303, 359] on span "Réserver cet hôtel" at bounding box center [287, 363] width 106 height 9
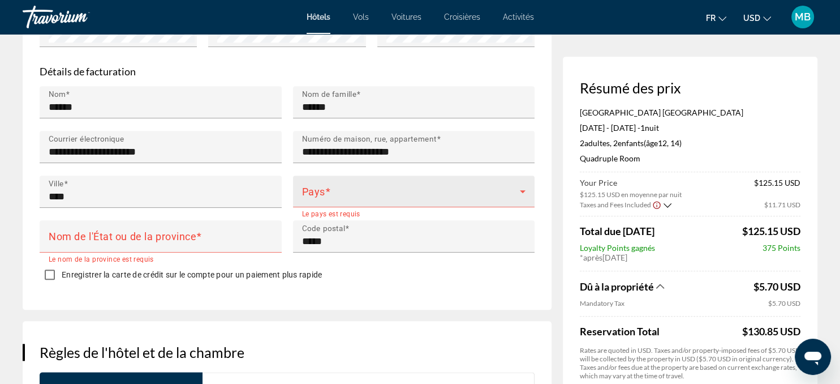
click at [359, 183] on div "Pays" at bounding box center [414, 191] width 224 height 32
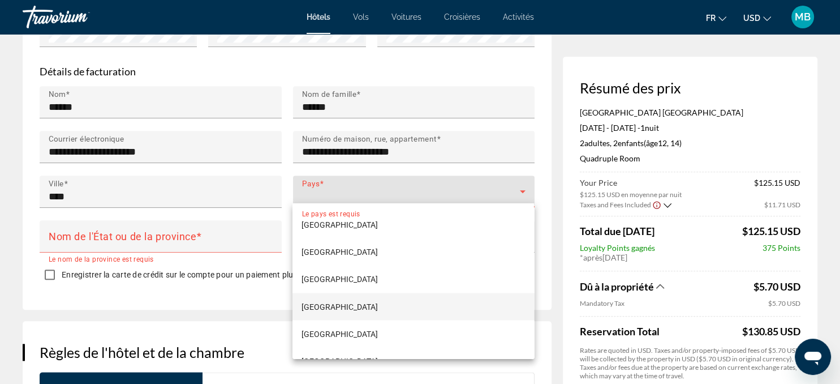
scroll to position [2012, 0]
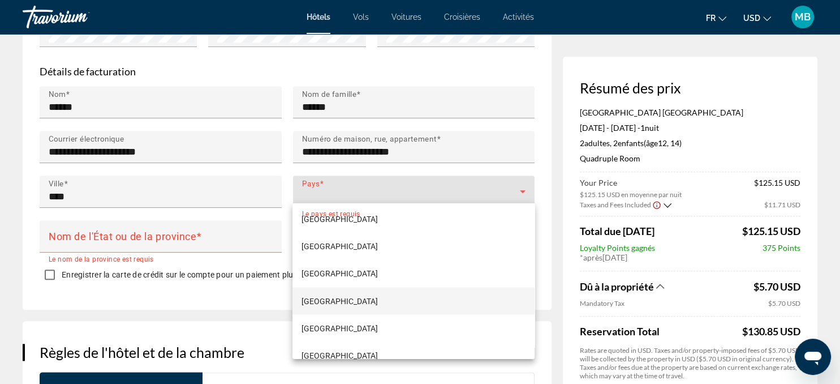
click at [317, 300] on span "[GEOGRAPHIC_DATA]" at bounding box center [340, 301] width 76 height 14
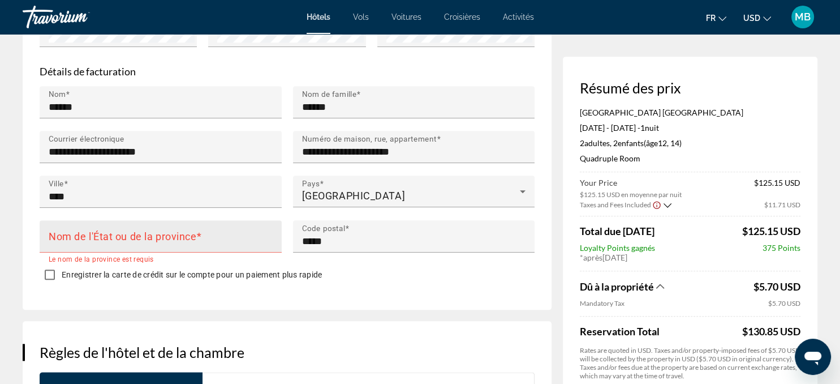
click at [179, 237] on mat-label "Nom de l'État ou de la province" at bounding box center [123, 236] width 148 height 12
click at [179, 237] on input "Nom de l'État ou de la province" at bounding box center [164, 241] width 231 height 14
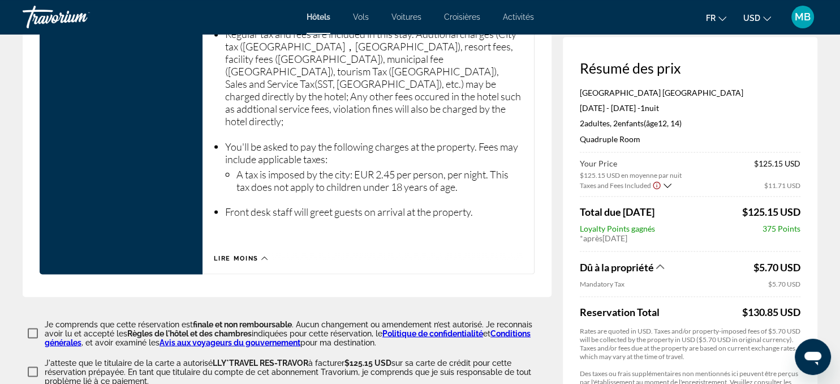
scroll to position [2008, 0]
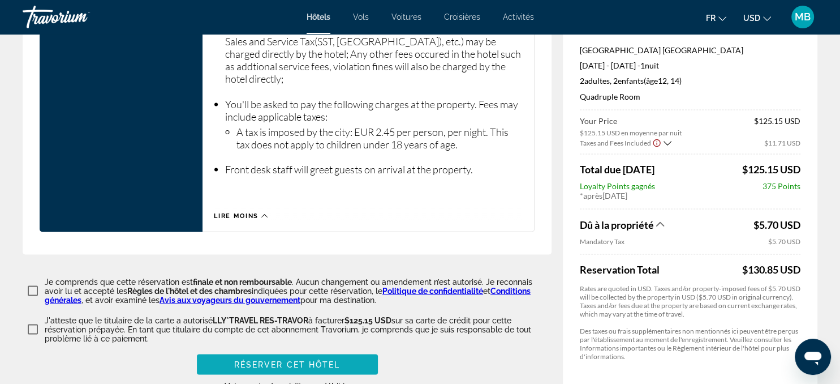
type input "*********"
click at [256, 350] on span "Main content" at bounding box center [287, 363] width 181 height 27
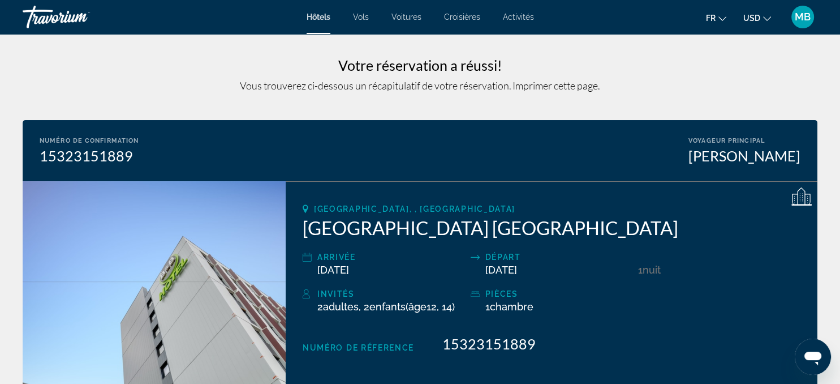
click at [454, 15] on span "Croisières" at bounding box center [462, 16] width 36 height 9
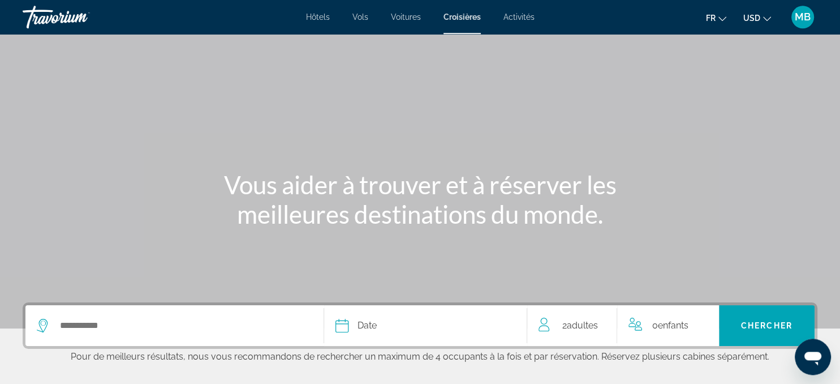
scroll to position [102, 0]
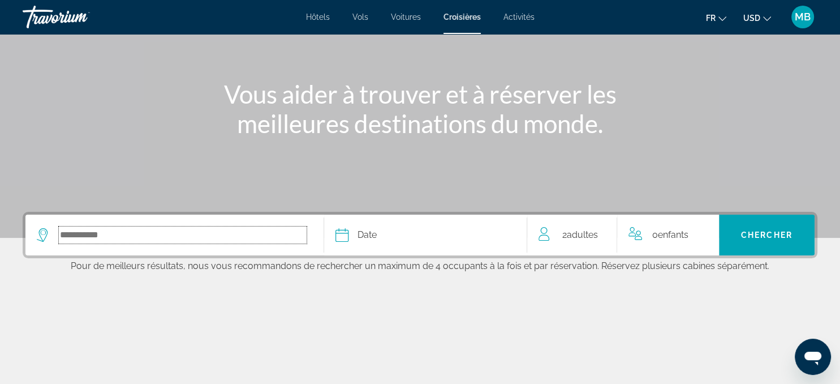
click at [146, 230] on input "Select cruise destination" at bounding box center [183, 234] width 248 height 17
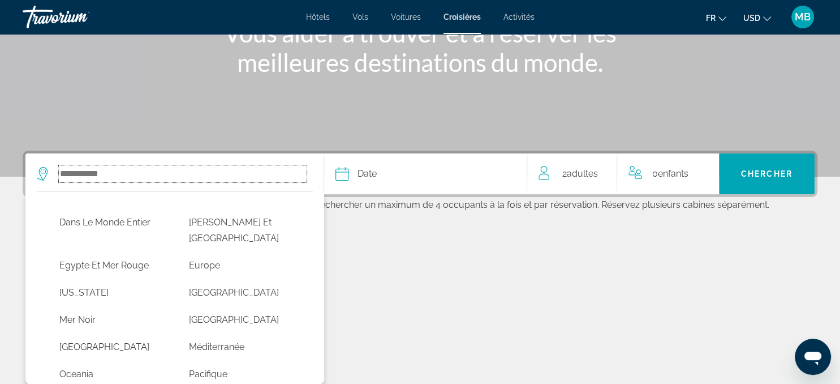
scroll to position [175, 0]
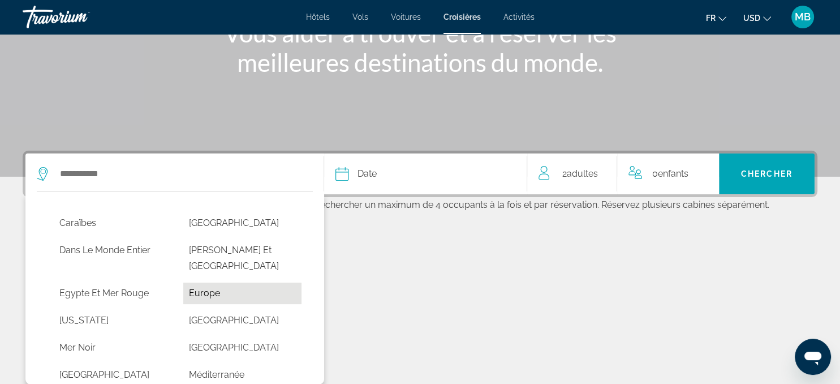
click at [201, 282] on button "Europe" at bounding box center [242, 293] width 118 height 22
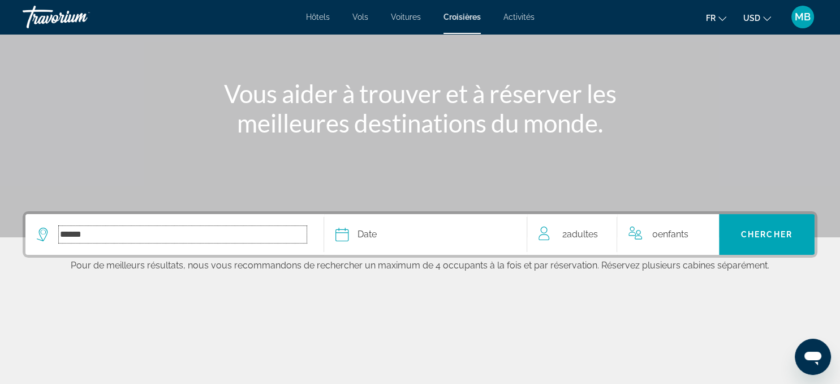
scroll to position [102, 0]
click at [127, 237] on input "******" at bounding box center [183, 234] width 248 height 17
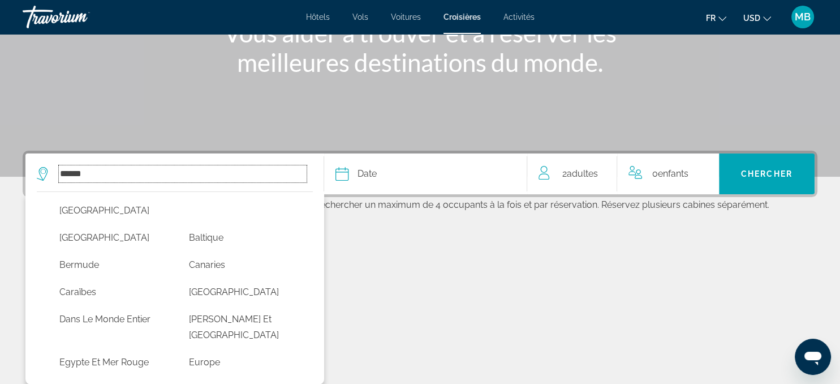
scroll to position [164, 0]
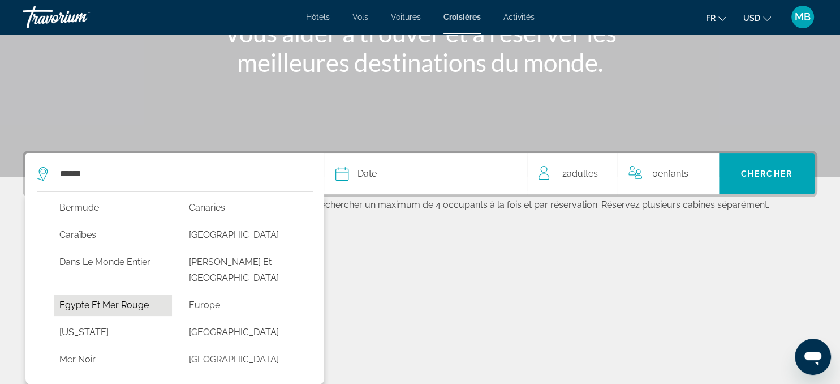
click at [87, 294] on button "Egypte et Mer Rouge" at bounding box center [113, 305] width 118 height 22
type input "**********"
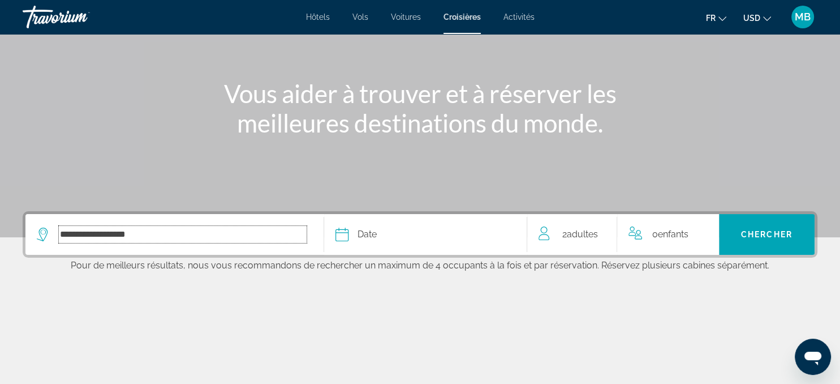
scroll to position [102, 0]
click at [385, 235] on div "Date" at bounding box center [426, 235] width 180 height 16
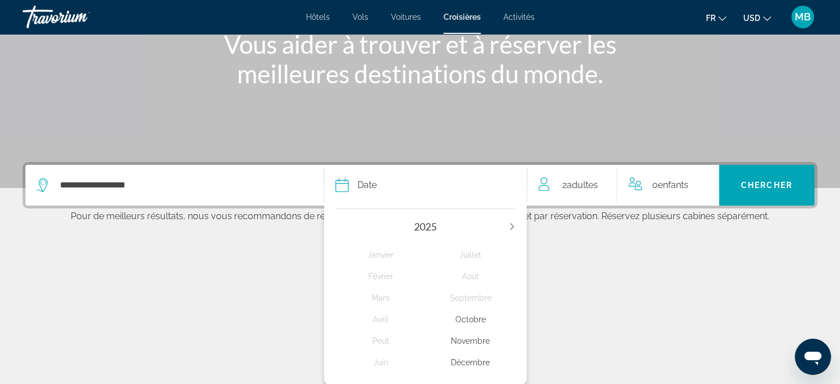
scroll to position [152, 0]
click at [510, 227] on icon "Next year" at bounding box center [512, 226] width 7 height 7
click at [381, 315] on div "Avril" at bounding box center [381, 319] width 90 height 20
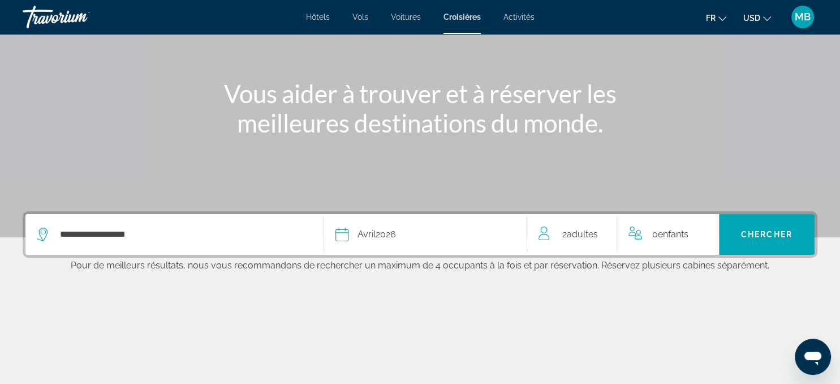
scroll to position [102, 0]
click at [665, 231] on span "Enfants" at bounding box center [673, 234] width 31 height 11
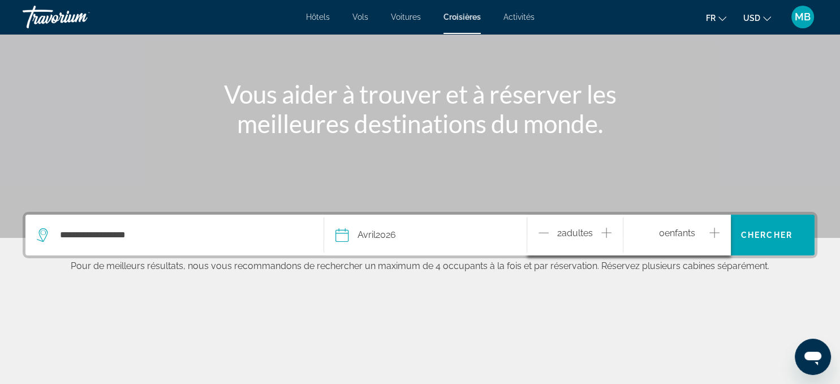
click at [715, 229] on icon "Increment children" at bounding box center [715, 233] width 10 height 14
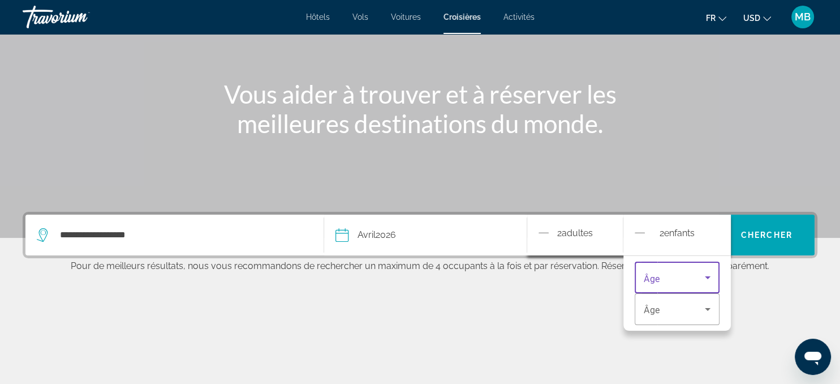
click at [706, 279] on icon "Travelers: 2 adults, 2 children" at bounding box center [708, 277] width 14 height 14
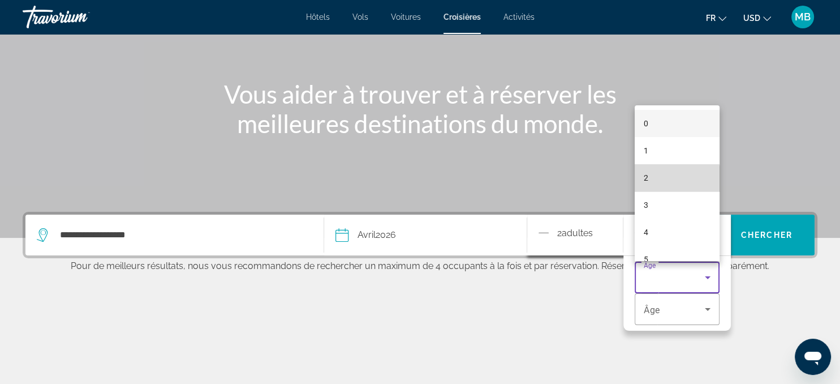
click at [667, 179] on mat-option "2" at bounding box center [677, 177] width 85 height 27
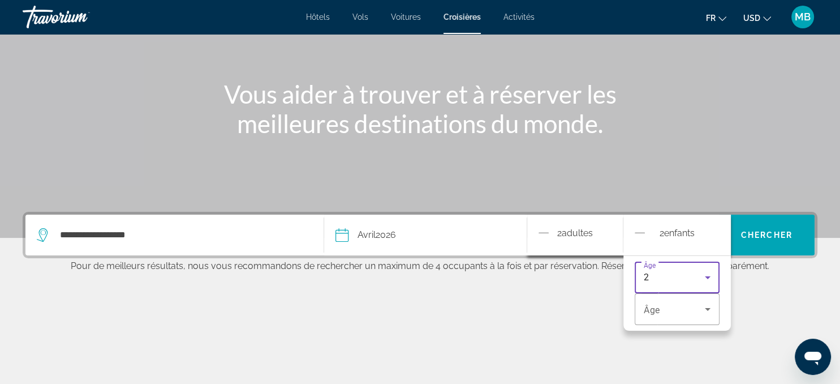
click at [705, 275] on icon "Travelers: 2 adults, 2 children" at bounding box center [708, 277] width 14 height 14
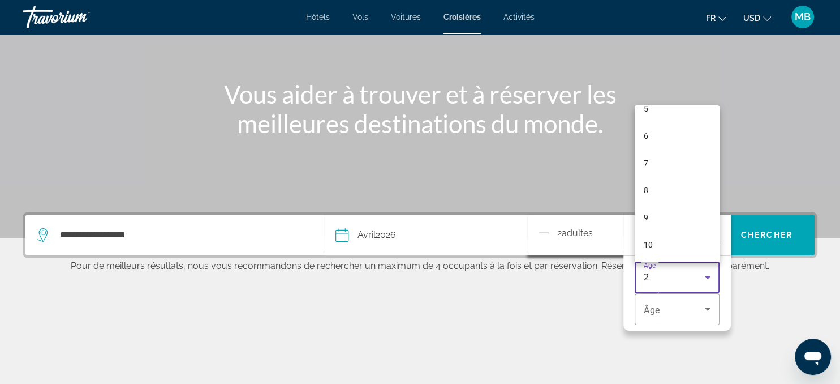
scroll to position [179, 0]
click at [650, 238] on span "11" at bounding box center [648, 244] width 9 height 14
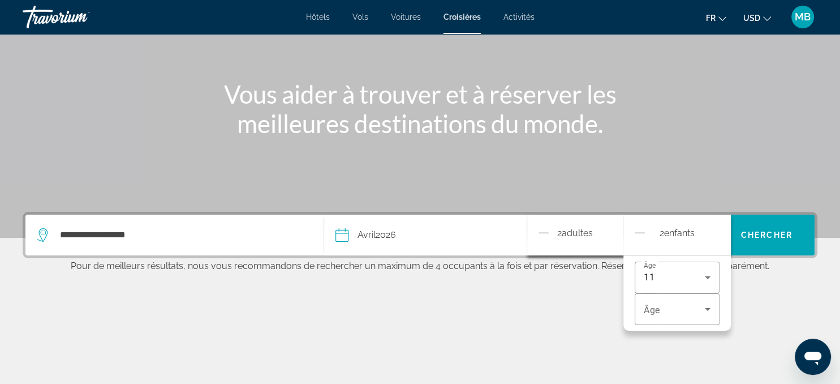
click at [596, 232] on div "2 Adulte Adultes" at bounding box center [581, 235] width 84 height 20
click at [691, 239] on span "2 Enfant Enfants" at bounding box center [677, 235] width 35 height 20
click at [637, 229] on icon "Decrement children" at bounding box center [640, 233] width 10 height 14
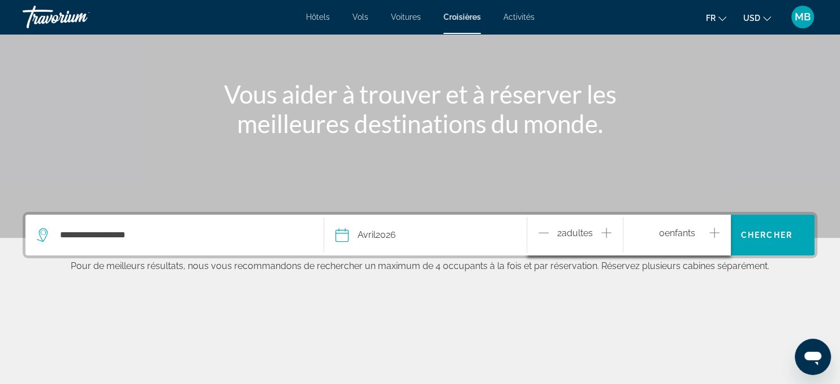
click at [612, 230] on icon "Increment adults" at bounding box center [607, 233] width 10 height 14
click at [764, 233] on span "Chercher" at bounding box center [766, 234] width 51 height 9
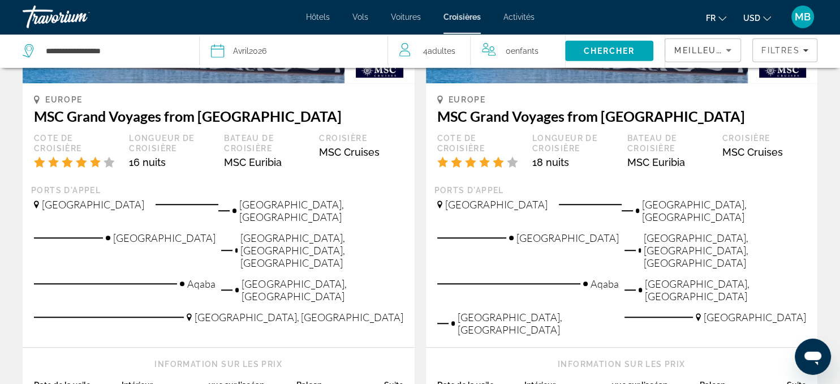
scroll to position [837, 0]
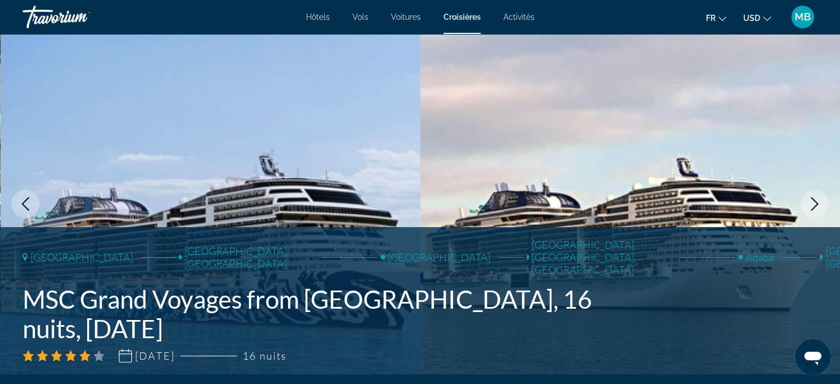
drag, startPoint x: 319, startPoint y: 11, endPoint x: 319, endPoint y: 19, distance: 7.9
click at [319, 19] on div "Hôtels Vols Voitures Croisières Activités Hôtels Vols Voitures Croisières Activ…" at bounding box center [420, 16] width 840 height 29
click at [319, 19] on span "Hôtels" at bounding box center [318, 16] width 24 height 9
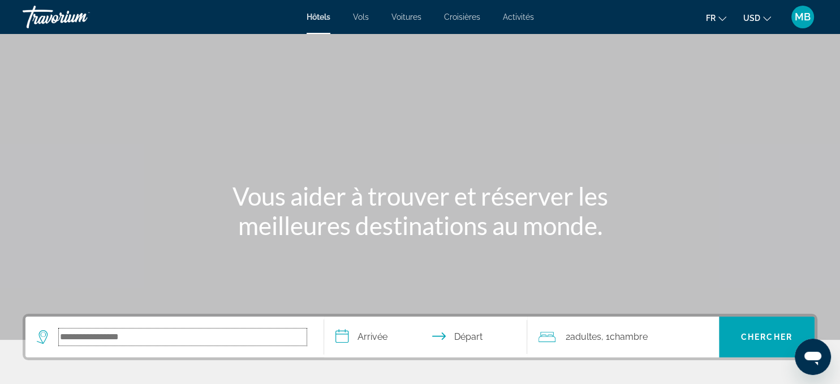
click at [115, 334] on input "Search hotel destination" at bounding box center [183, 336] width 248 height 17
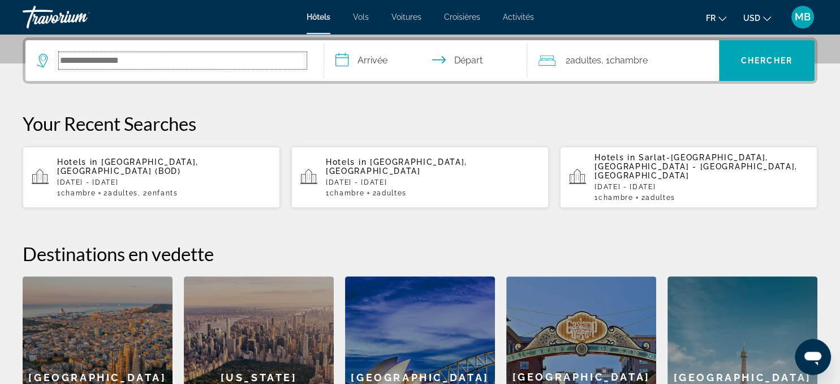
scroll to position [276, 0]
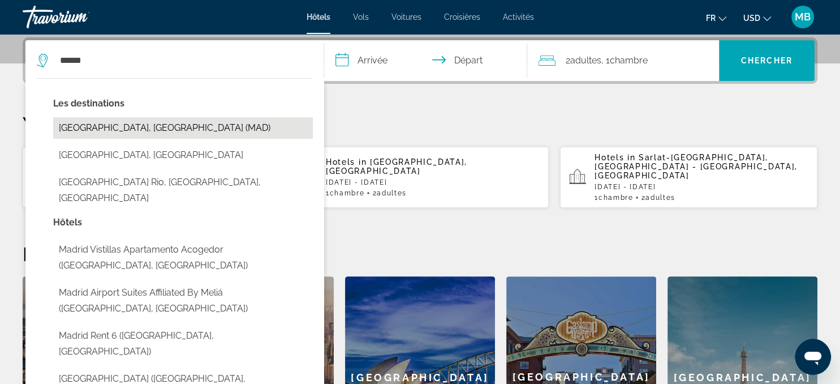
click at [98, 123] on button "[GEOGRAPHIC_DATA], [GEOGRAPHIC_DATA] (MAD)" at bounding box center [183, 128] width 260 height 22
type input "**********"
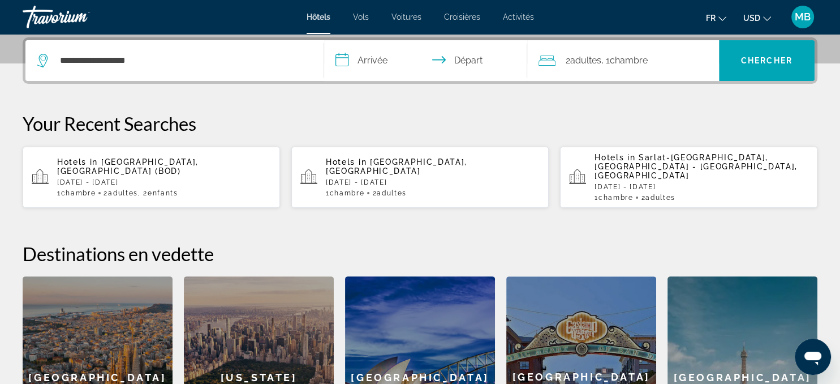
click at [378, 57] on input "**********" at bounding box center [428, 62] width 208 height 44
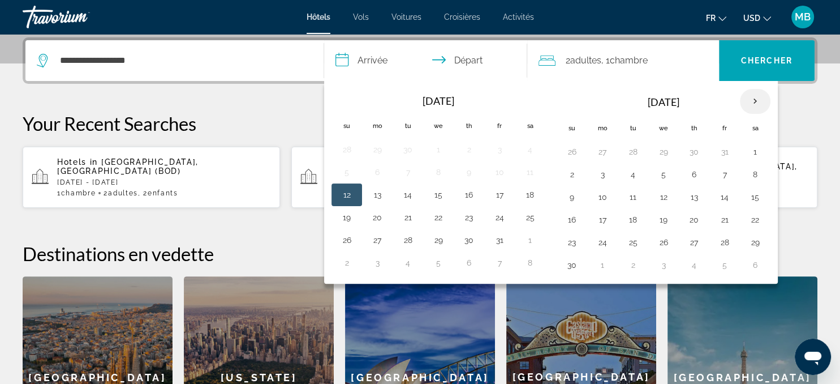
click at [750, 96] on th "Next month" at bounding box center [755, 101] width 31 height 25
click at [600, 215] on button "22" at bounding box center [603, 220] width 18 height 16
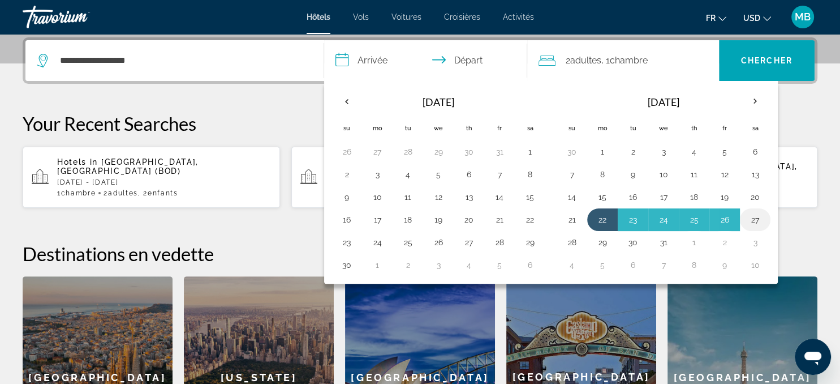
click at [749, 216] on button "27" at bounding box center [755, 220] width 18 height 16
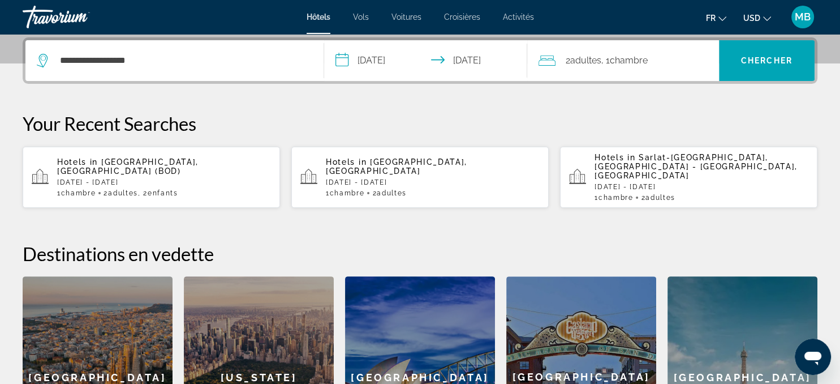
click at [413, 61] on input "**********" at bounding box center [428, 62] width 208 height 44
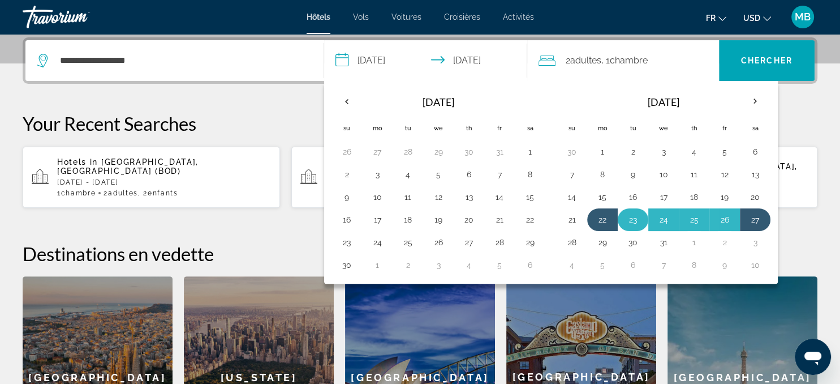
click at [633, 218] on button "23" at bounding box center [633, 220] width 18 height 16
click at [751, 214] on button "27" at bounding box center [755, 220] width 18 height 16
type input "**********"
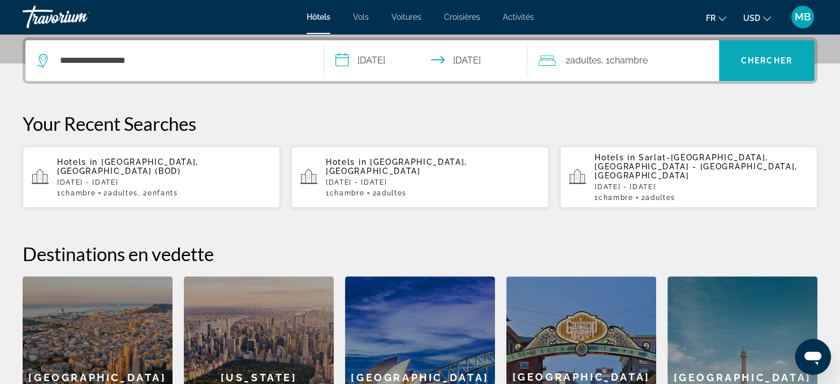
click at [763, 61] on span "Chercher" at bounding box center [766, 60] width 51 height 9
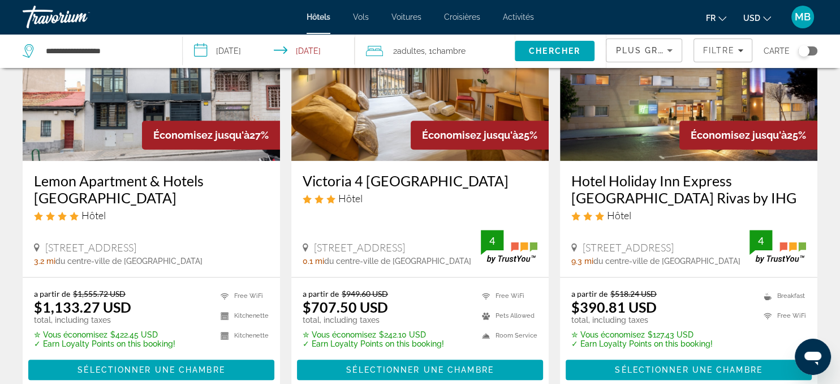
scroll to position [1001, 0]
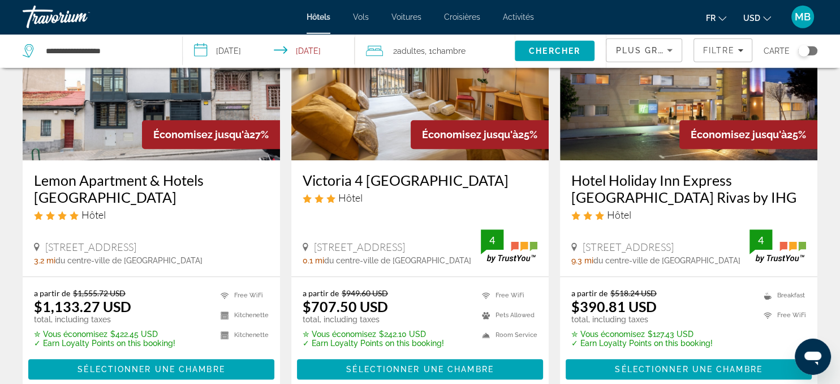
click at [365, 126] on img "Main content" at bounding box center [419, 69] width 257 height 181
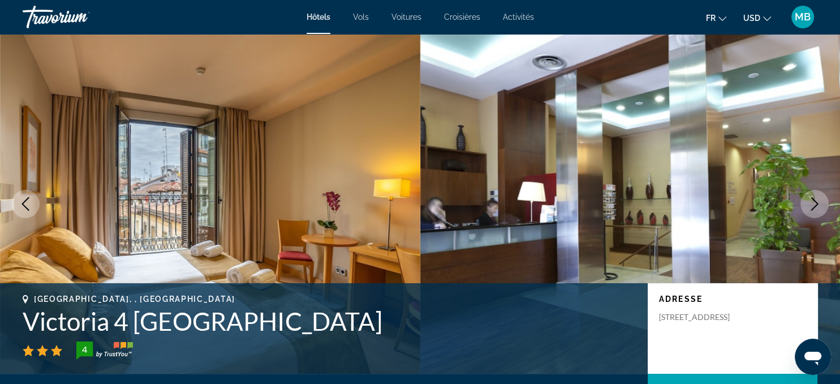
click at [814, 205] on icon "Next image" at bounding box center [815, 204] width 14 height 14
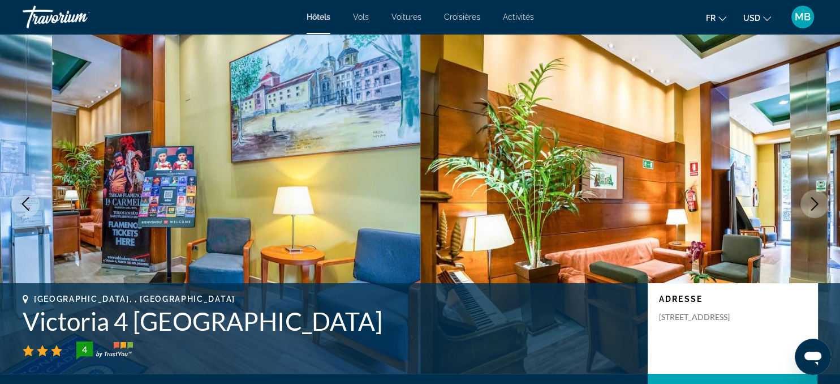
click at [814, 205] on icon "Next image" at bounding box center [815, 204] width 14 height 14
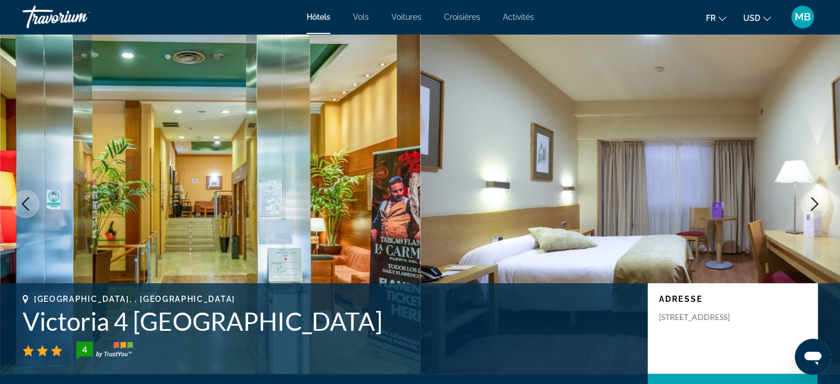
click at [814, 205] on icon "Next image" at bounding box center [815, 204] width 14 height 14
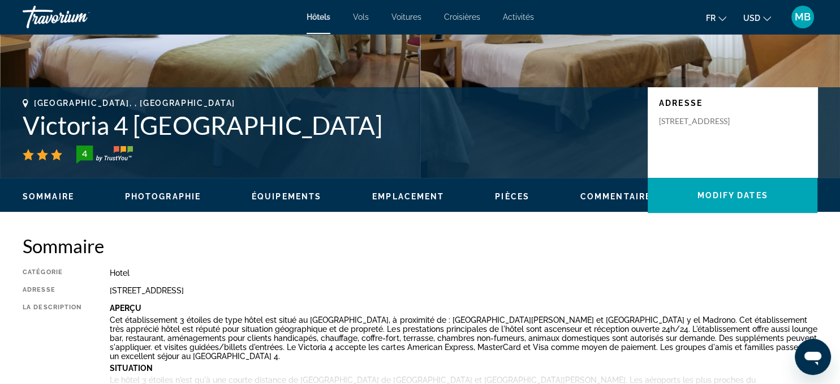
click at [561, 249] on h2 "Sommaire" at bounding box center [420, 245] width 795 height 23
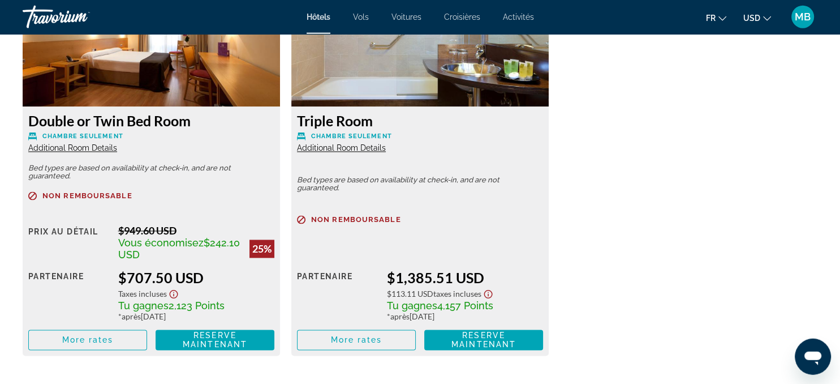
scroll to position [1629, 0]
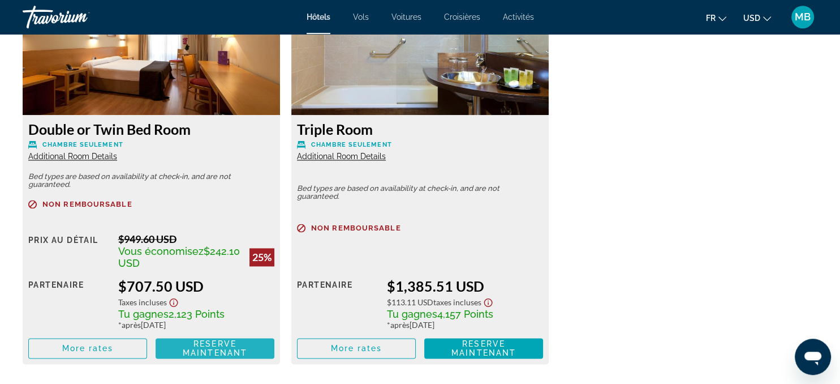
click at [200, 339] on span "Reserve maintenant" at bounding box center [215, 348] width 65 height 18
